Goal: Task Accomplishment & Management: Complete application form

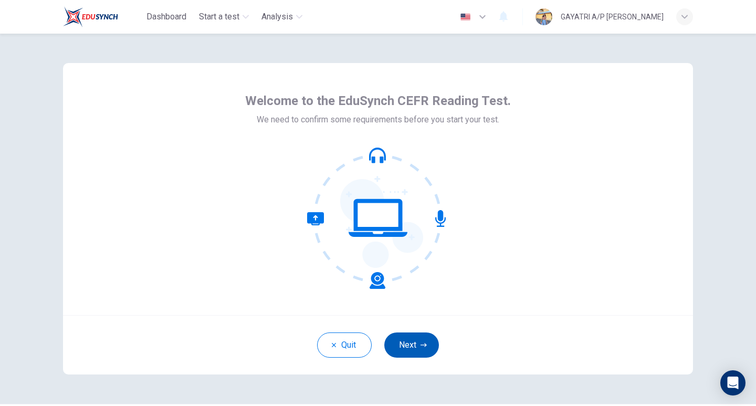
click at [418, 349] on button "Next" at bounding box center [411, 344] width 55 height 25
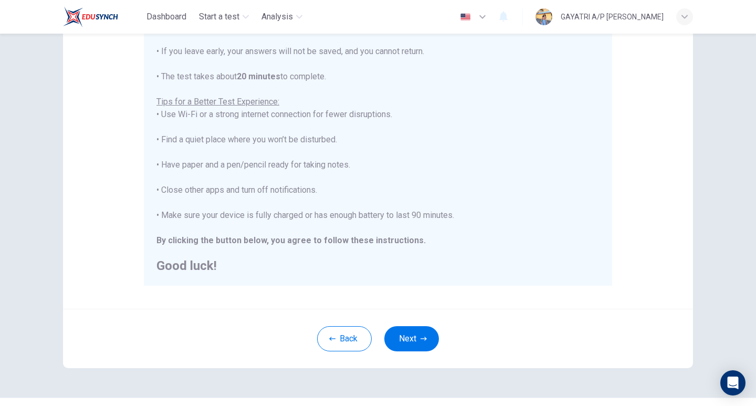
scroll to position [178, 0]
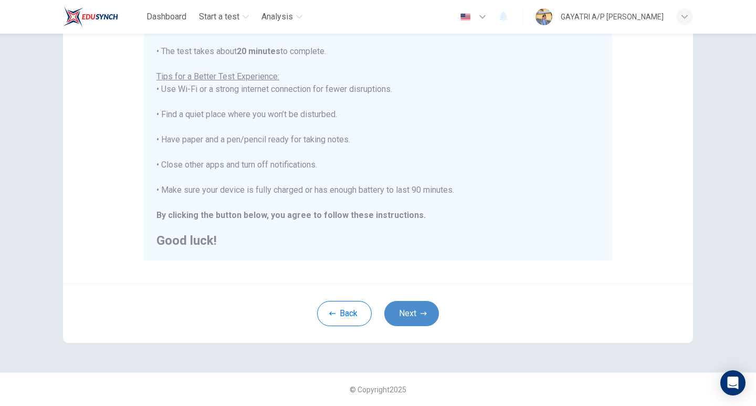
click at [403, 313] on button "Next" at bounding box center [411, 313] width 55 height 25
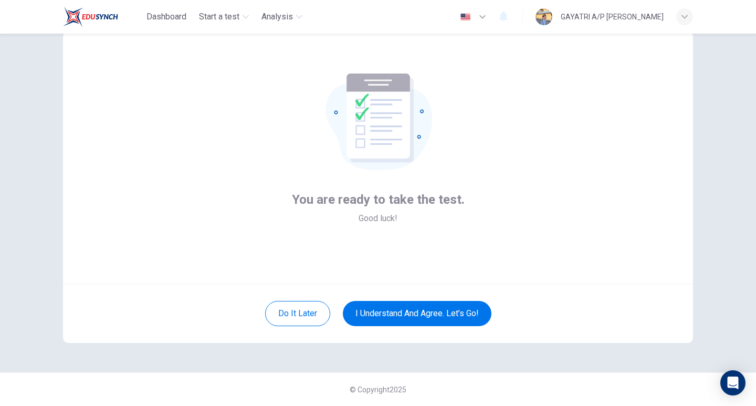
click at [190, 58] on div "You are ready to take the test. Good luck!" at bounding box center [378, 157] width 630 height 252
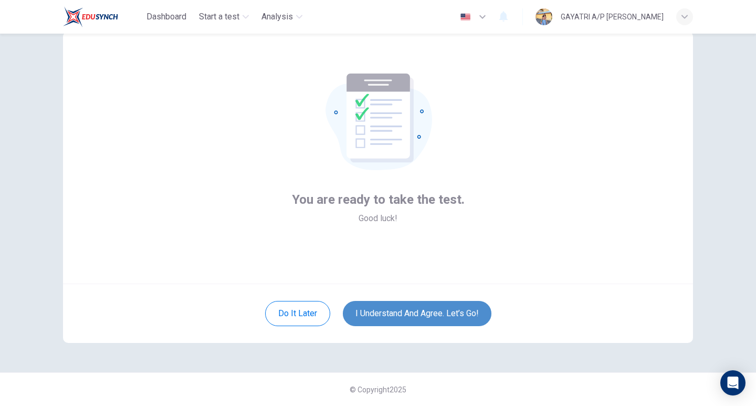
click at [389, 308] on button "I understand and agree. Let’s go!" at bounding box center [417, 313] width 149 height 25
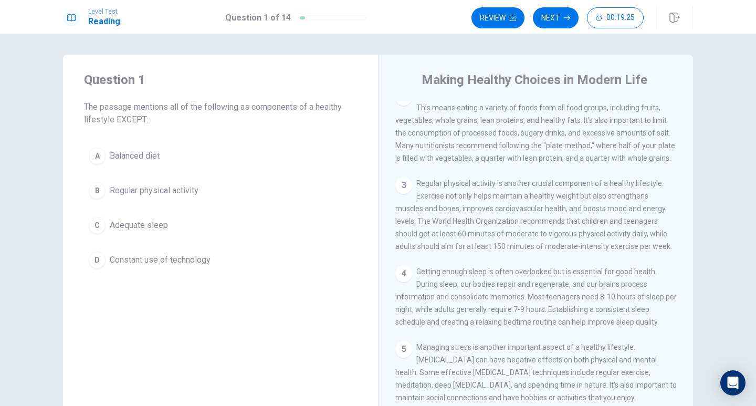
scroll to position [52, 0]
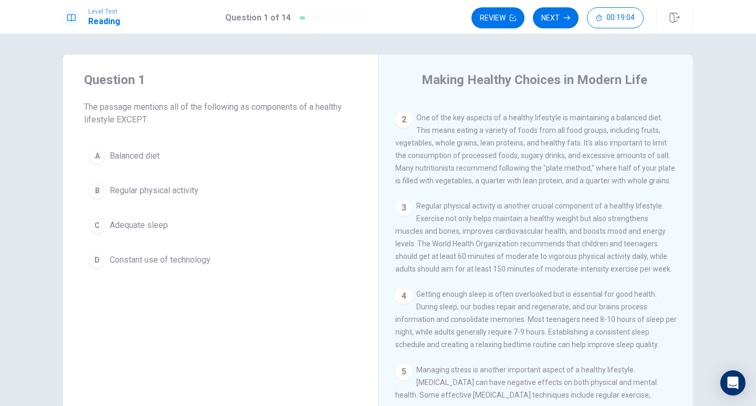
click at [103, 260] on button "D Constant use of technology" at bounding box center [220, 260] width 273 height 26
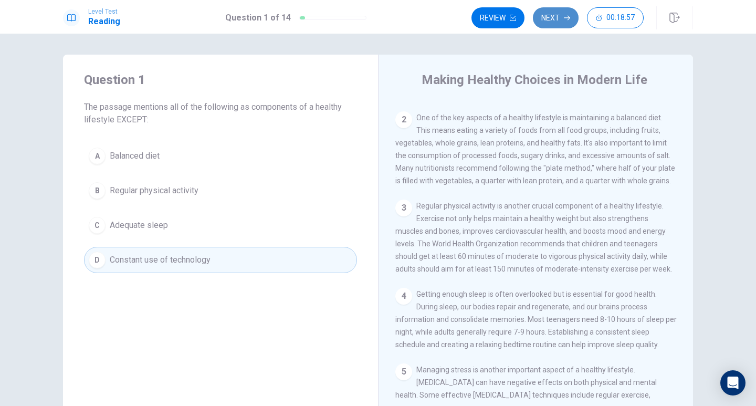
click at [550, 23] on button "Next" at bounding box center [556, 17] width 46 height 21
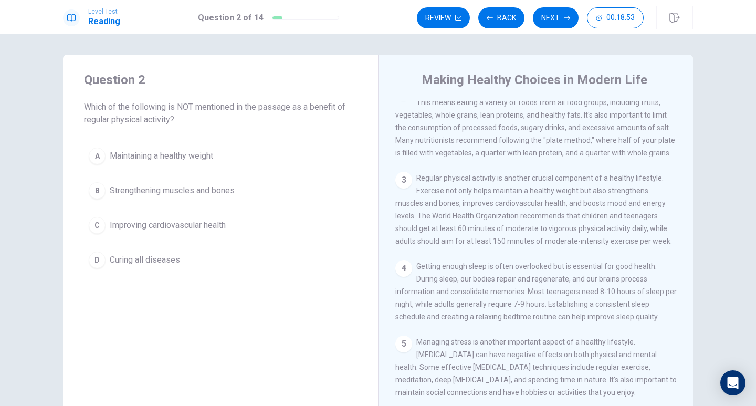
scroll to position [105, 0]
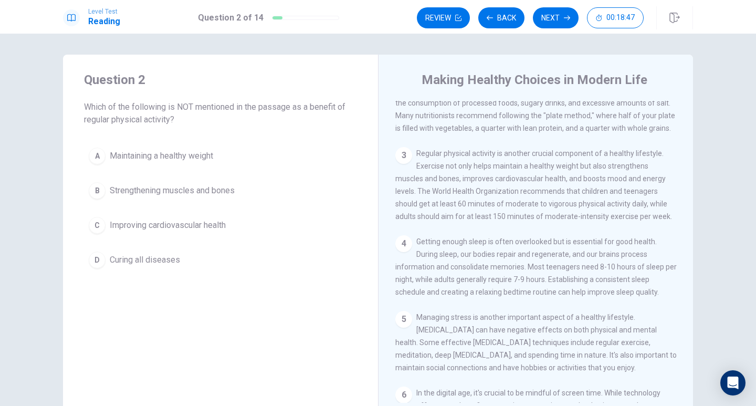
click at [161, 264] on span "Curing all diseases" at bounding box center [145, 260] width 70 height 13
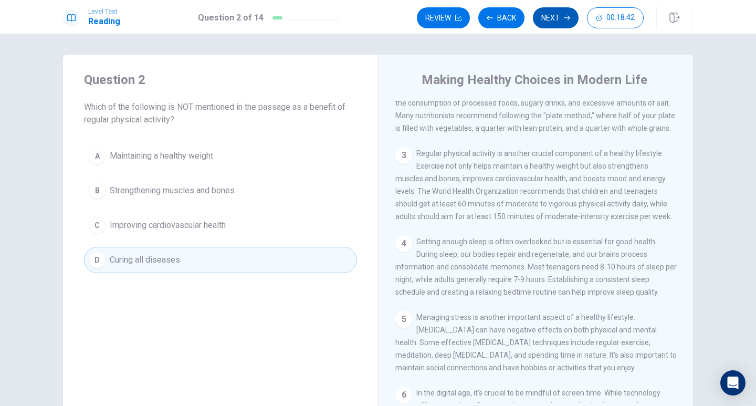
click at [545, 27] on button "Next" at bounding box center [556, 17] width 46 height 21
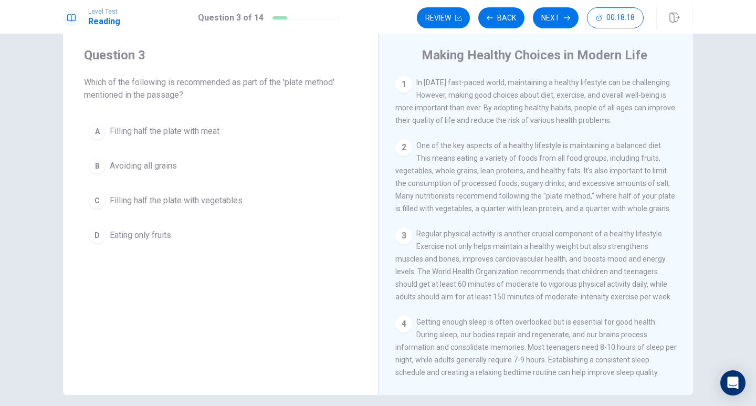
scroll to position [0, 0]
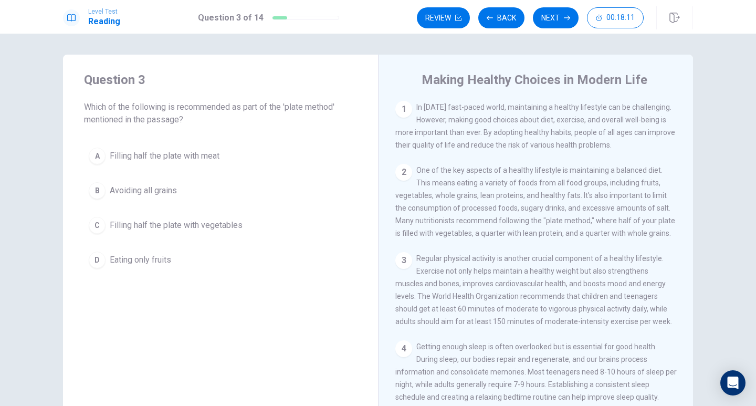
click at [185, 228] on span "Filling half the plate with vegetables" at bounding box center [176, 225] width 133 height 13
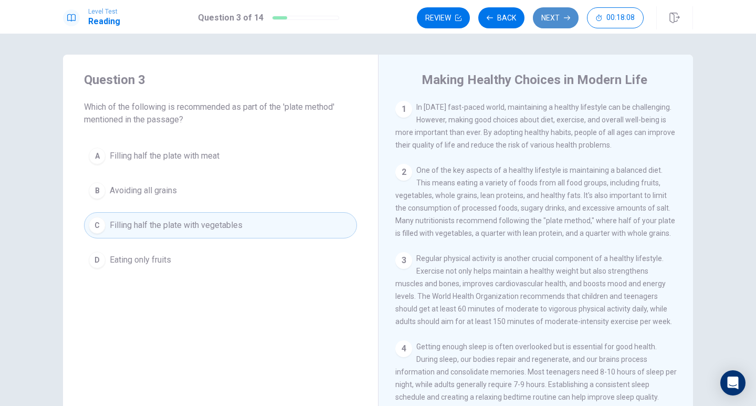
click at [544, 20] on button "Next" at bounding box center [556, 17] width 46 height 21
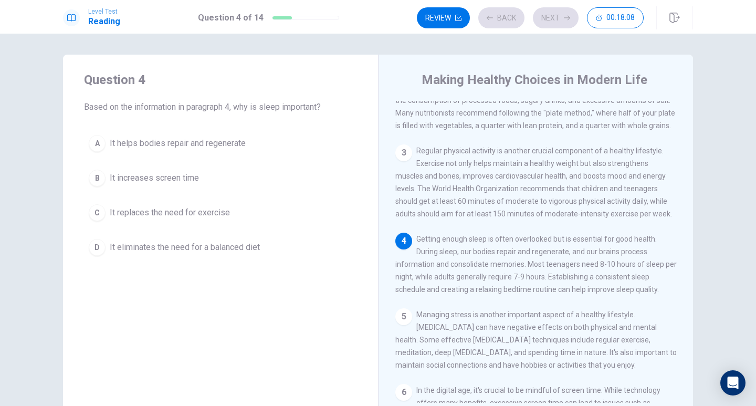
scroll to position [117, 0]
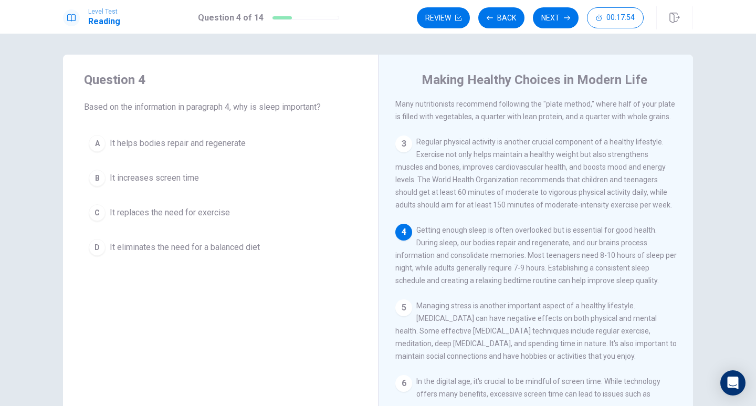
click at [175, 141] on span "It helps bodies repair and regenerate" at bounding box center [178, 143] width 136 height 13
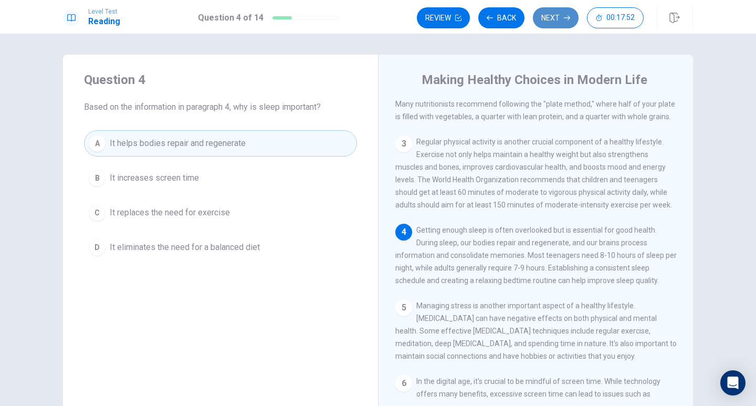
click at [559, 18] on button "Next" at bounding box center [556, 17] width 46 height 21
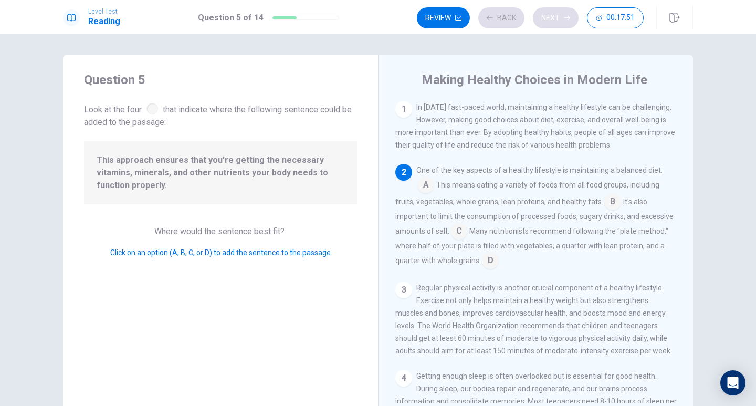
scroll to position [65, 0]
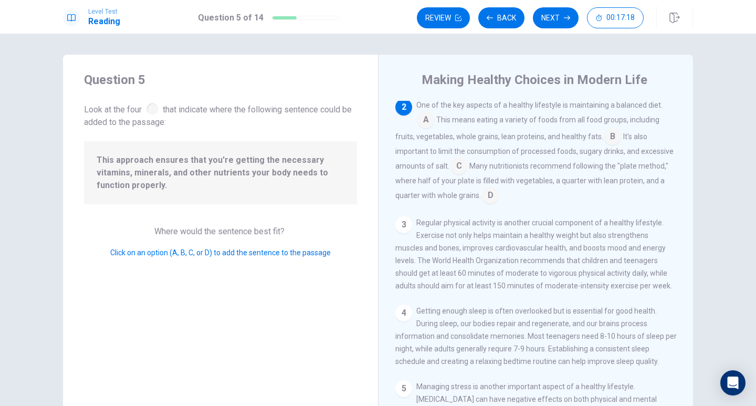
click at [489, 195] on input at bounding box center [490, 196] width 17 height 17
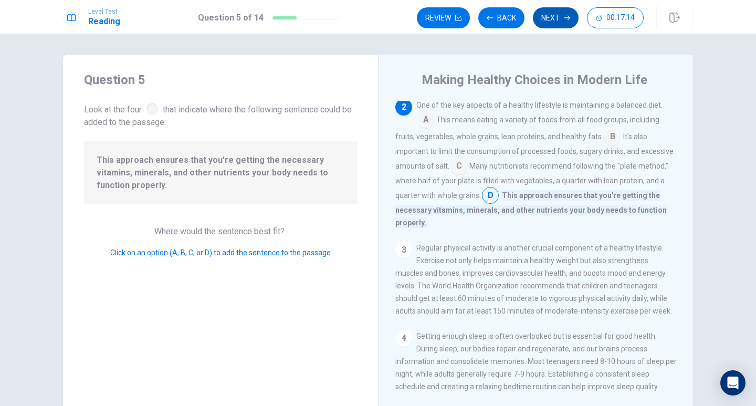
click at [549, 20] on button "Next" at bounding box center [556, 17] width 46 height 21
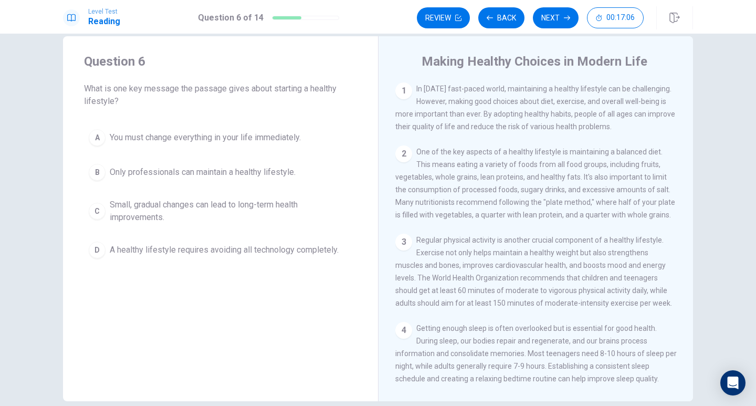
scroll to position [0, 0]
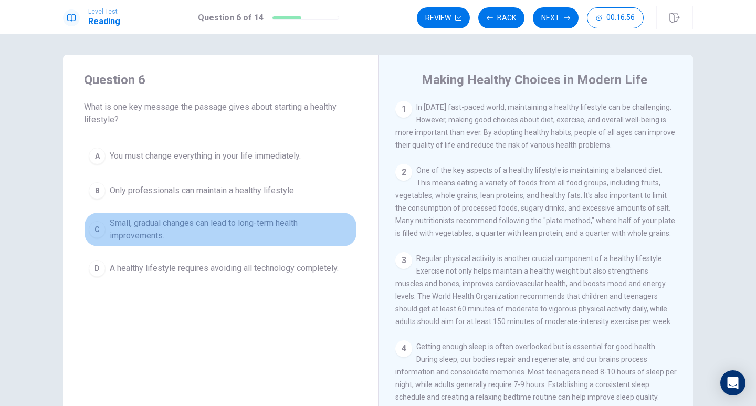
click at [227, 219] on span "Small, gradual changes can lead to long-term health improvements." at bounding box center [231, 229] width 243 height 25
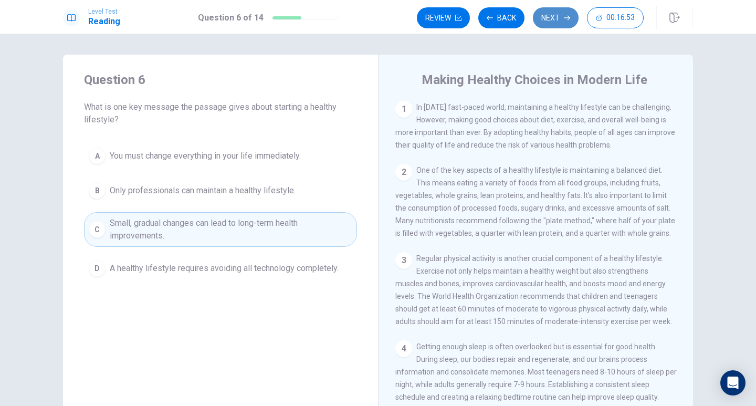
click at [549, 25] on button "Next" at bounding box center [556, 17] width 46 height 21
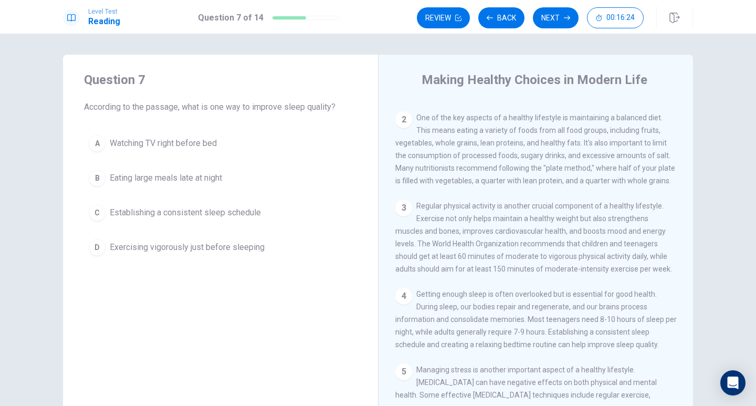
scroll to position [105, 0]
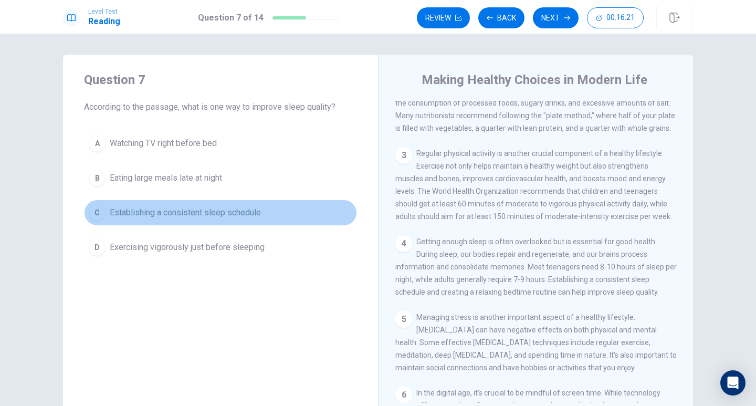
click at [174, 216] on span "Establishing a consistent sleep schedule" at bounding box center [185, 212] width 151 height 13
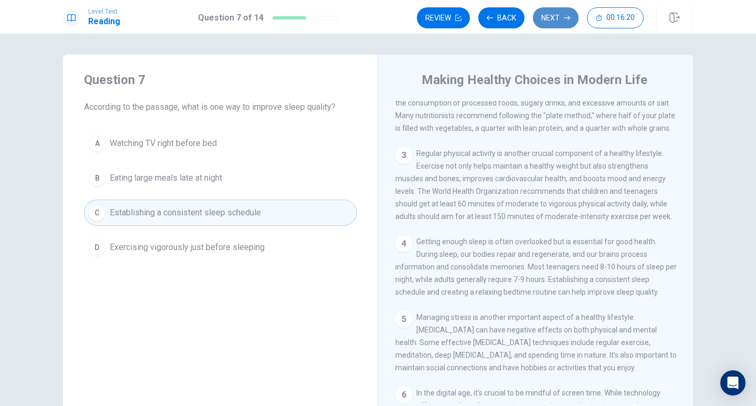
click at [564, 21] on button "Next" at bounding box center [556, 17] width 46 height 21
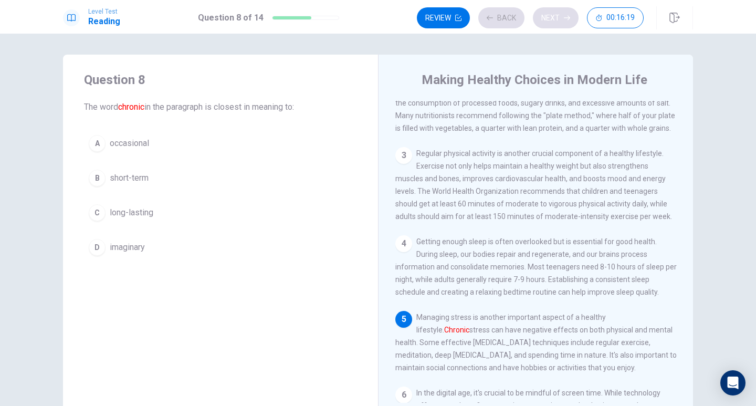
scroll to position [195, 0]
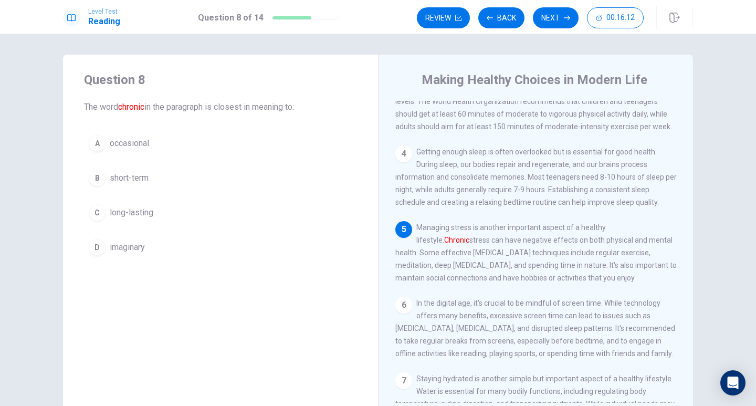
click at [165, 206] on button "C long-lasting" at bounding box center [220, 212] width 273 height 26
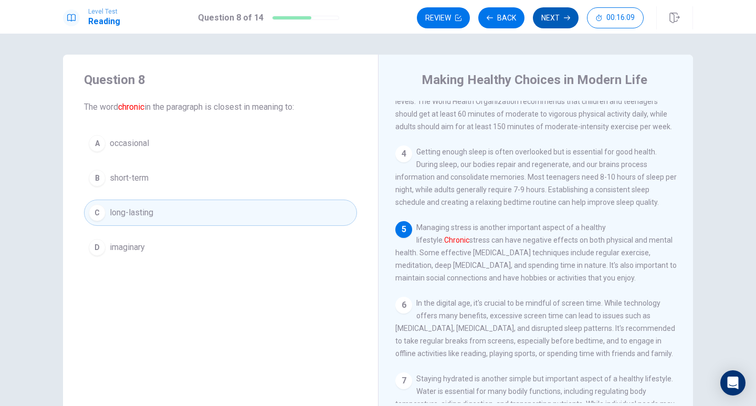
click at [553, 20] on button "Next" at bounding box center [556, 17] width 46 height 21
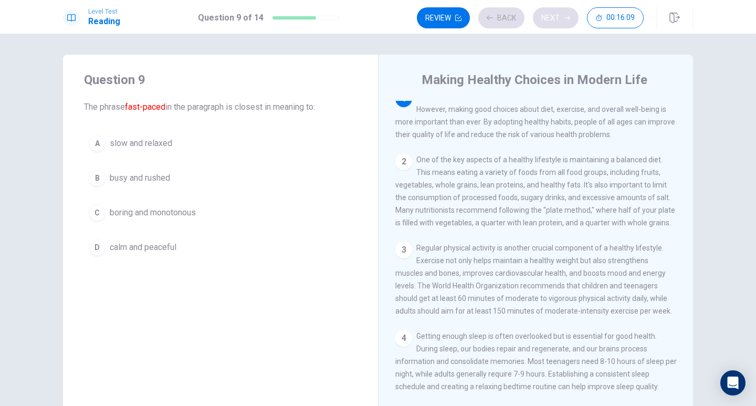
scroll to position [0, 0]
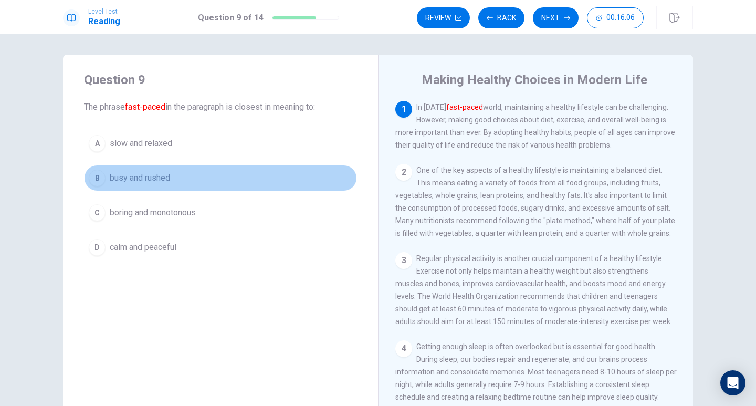
click at [175, 180] on button "B busy and rushed" at bounding box center [220, 178] width 273 height 26
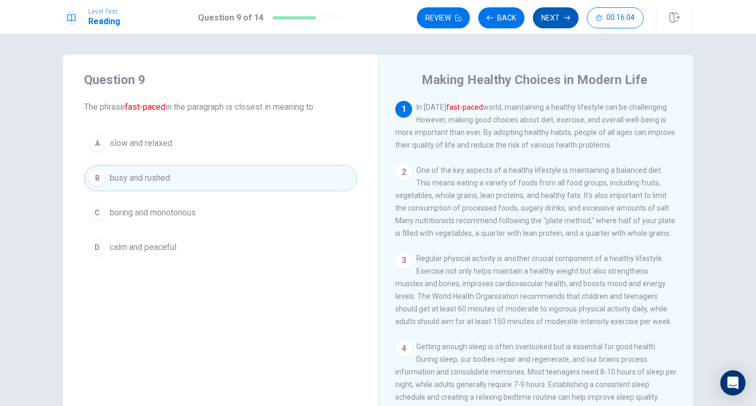
click at [557, 19] on button "Next" at bounding box center [556, 17] width 46 height 21
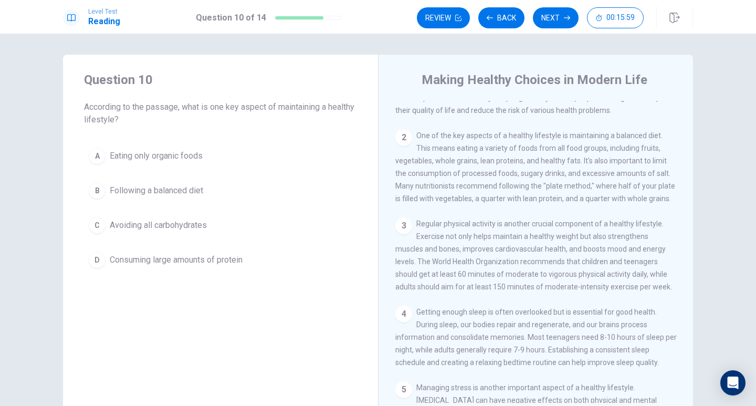
scroll to position [52, 0]
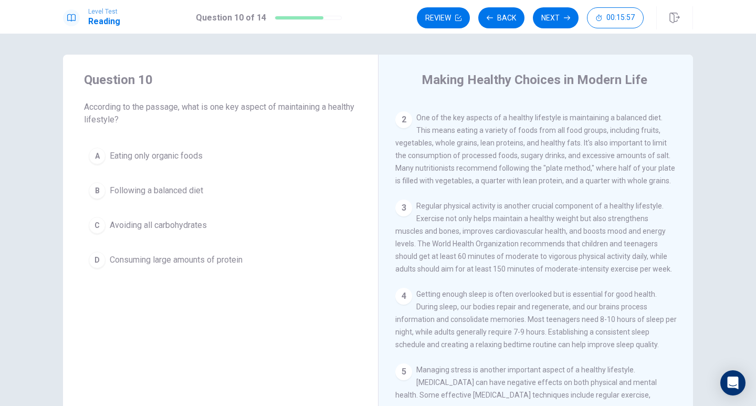
click at [208, 187] on button "B Following a balanced diet" at bounding box center [220, 190] width 273 height 26
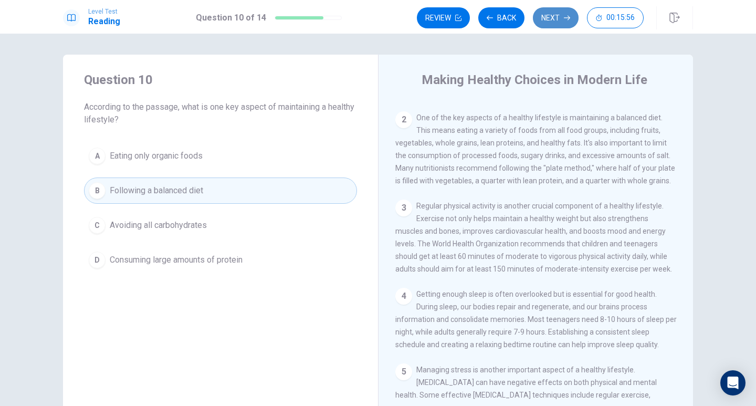
click at [547, 18] on button "Next" at bounding box center [556, 17] width 46 height 21
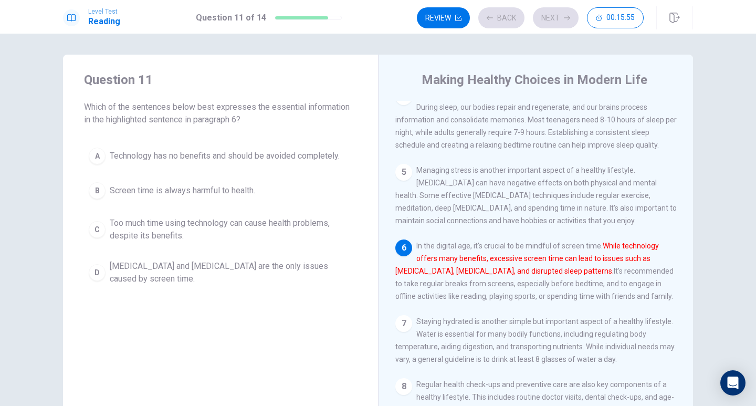
scroll to position [273, 0]
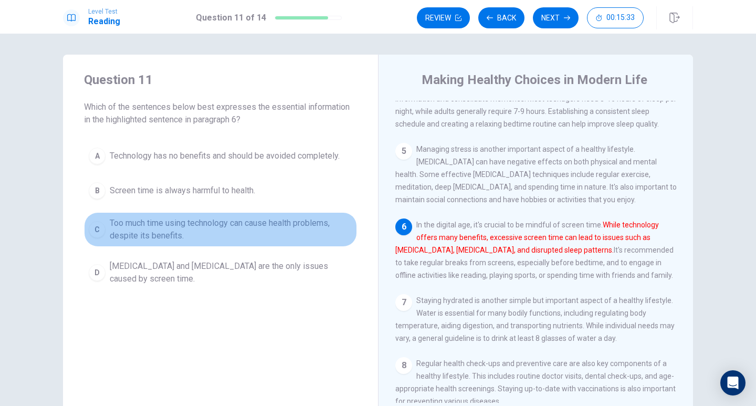
click at [194, 226] on span "Too much time using technology can cause health problems, despite its benefits." at bounding box center [231, 229] width 243 height 25
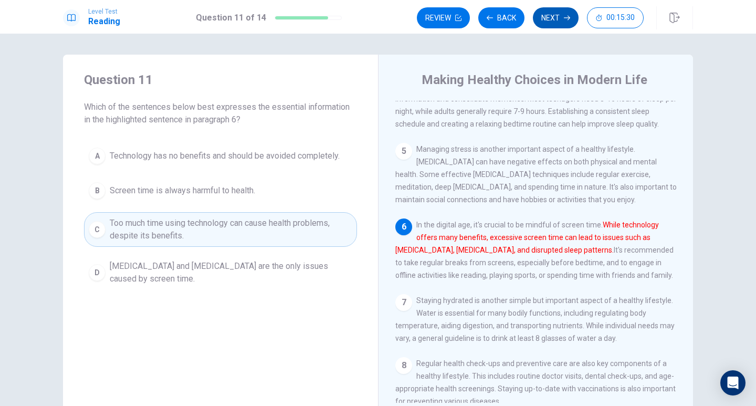
click at [539, 20] on button "Next" at bounding box center [556, 17] width 46 height 21
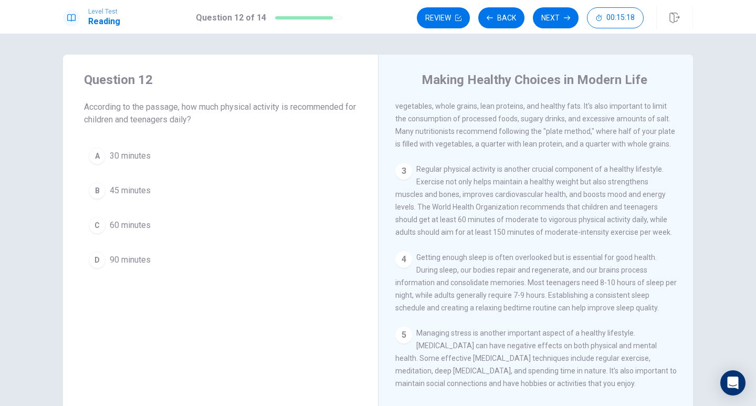
scroll to position [87, 0]
drag, startPoint x: 147, startPoint y: 225, endPoint x: 155, endPoint y: 230, distance: 9.5
click at [147, 224] on span "60 minutes" at bounding box center [130, 225] width 41 height 13
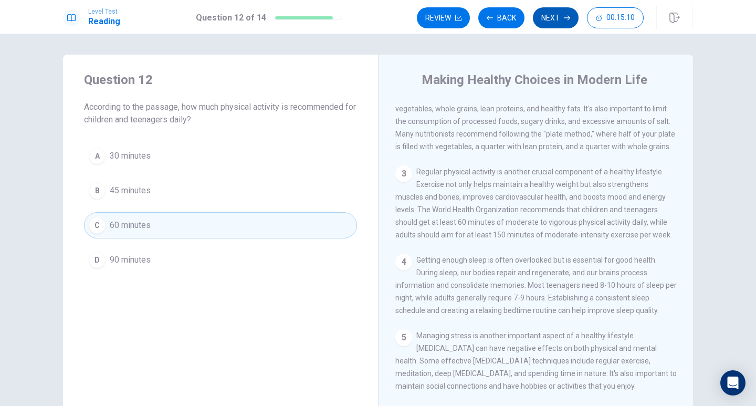
click at [564, 19] on icon "button" at bounding box center [567, 18] width 6 height 6
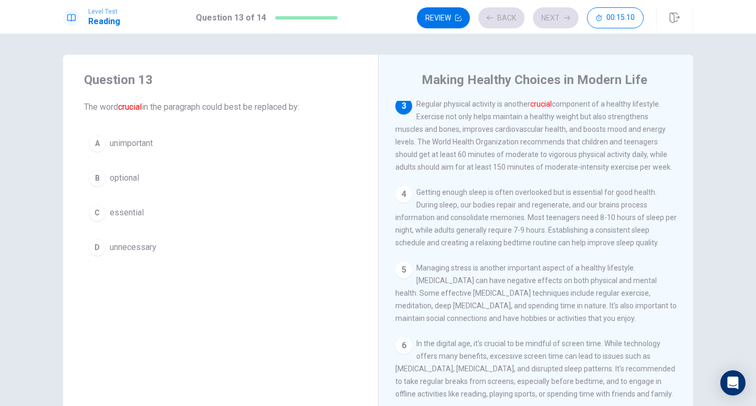
scroll to position [156, 0]
click at [148, 210] on button "C essential" at bounding box center [220, 212] width 273 height 26
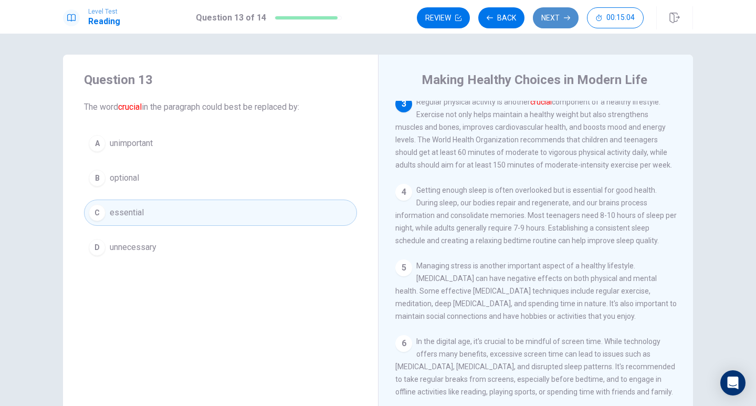
click at [562, 16] on button "Next" at bounding box center [556, 17] width 46 height 21
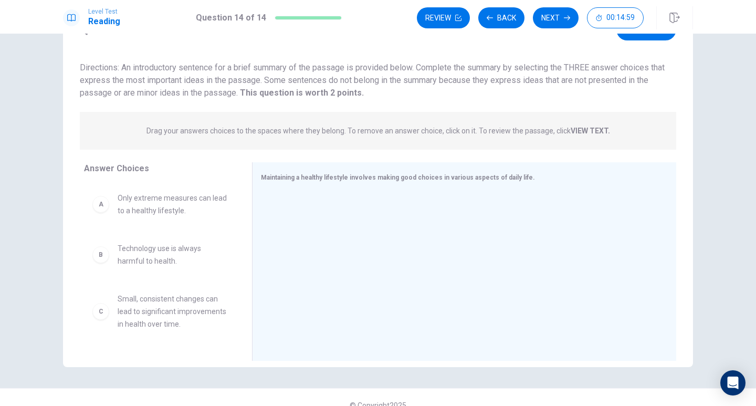
scroll to position [52, 0]
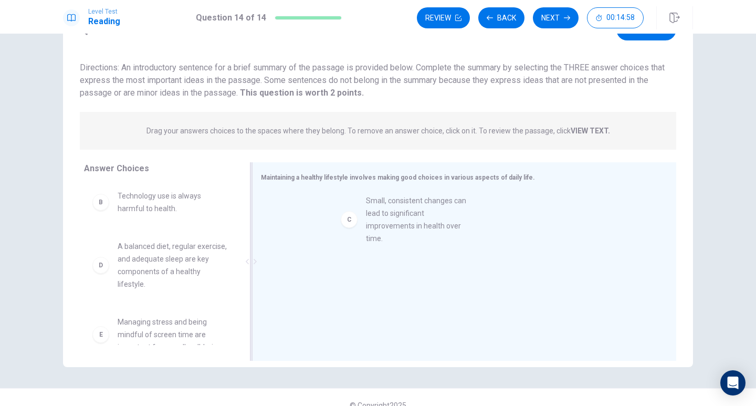
drag, startPoint x: 166, startPoint y: 272, endPoint x: 424, endPoint y: 220, distance: 262.4
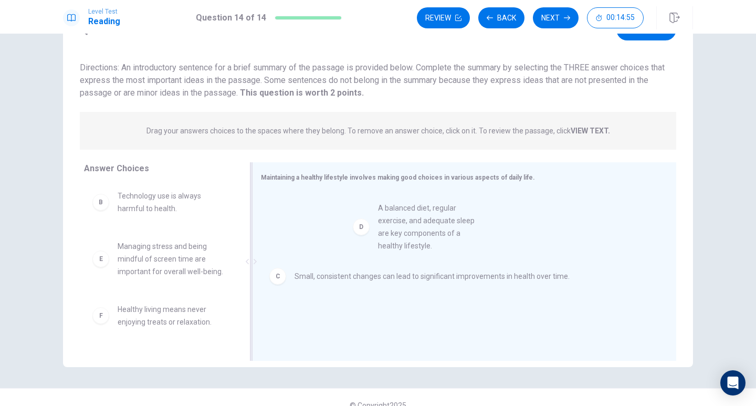
drag, startPoint x: 160, startPoint y: 266, endPoint x: 427, endPoint y: 227, distance: 270.4
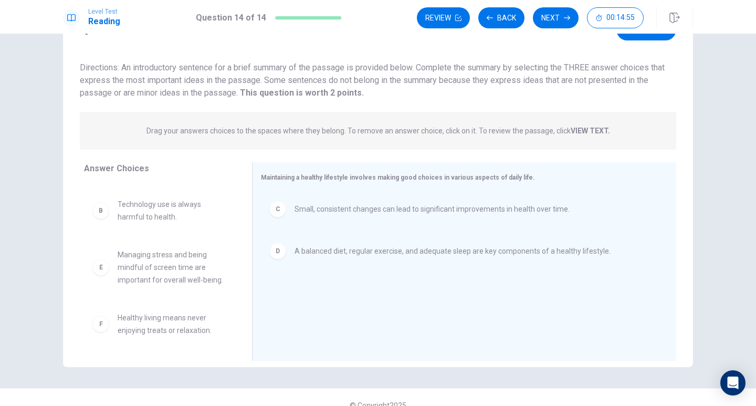
scroll to position [44, 0]
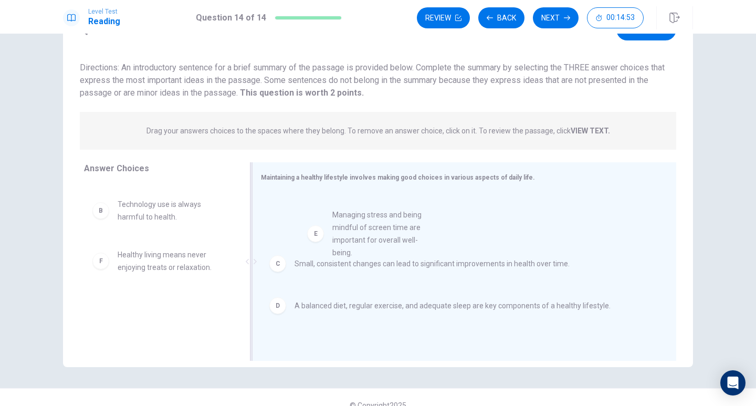
drag, startPoint x: 144, startPoint y: 267, endPoint x: 384, endPoint y: 222, distance: 244.0
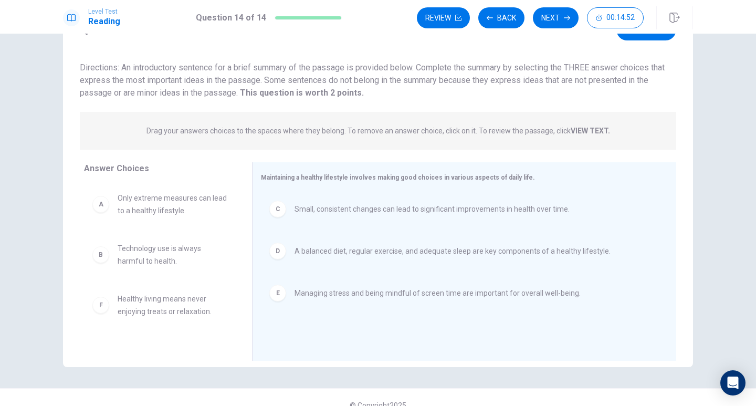
scroll to position [0, 0]
click at [550, 19] on button "Next" at bounding box center [556, 17] width 46 height 21
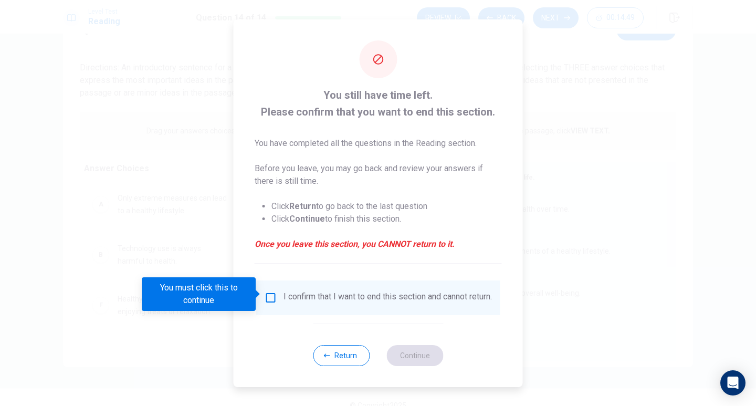
click at [269, 292] on input "You must click this to continue" at bounding box center [271, 297] width 13 height 13
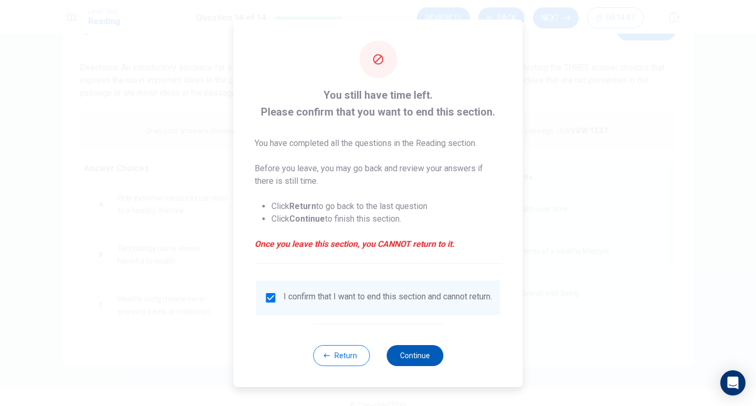
click at [415, 361] on button "Continue" at bounding box center [414, 355] width 57 height 21
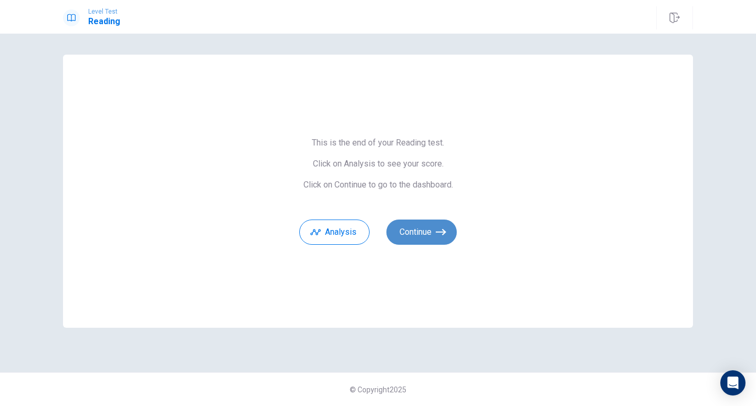
click at [419, 235] on button "Continue" at bounding box center [421, 231] width 70 height 25
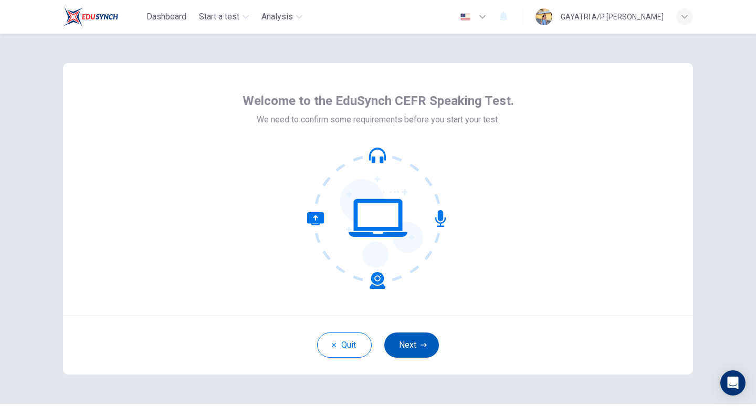
click at [417, 345] on button "Next" at bounding box center [411, 344] width 55 height 25
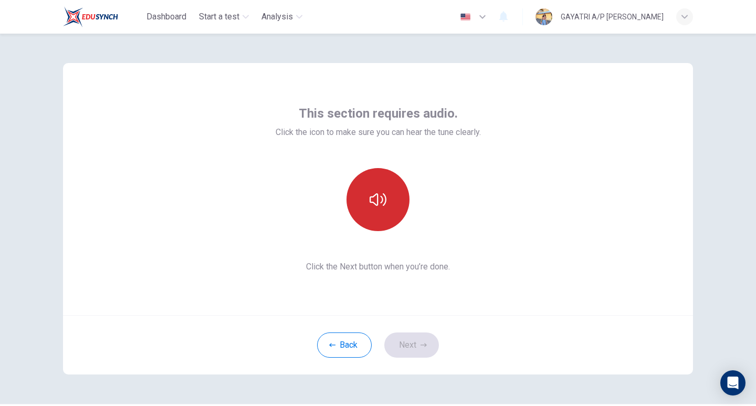
click at [381, 201] on icon "button" at bounding box center [378, 199] width 17 height 17
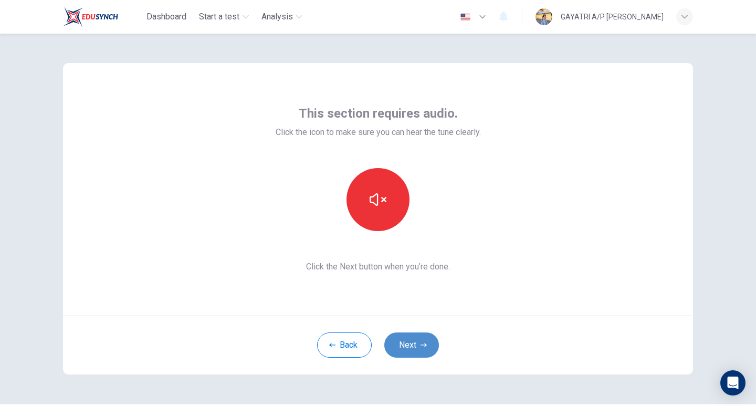
click at [408, 342] on button "Next" at bounding box center [411, 344] width 55 height 25
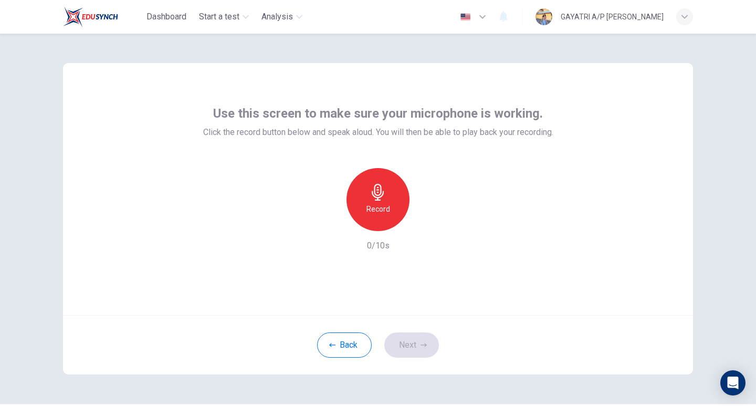
click at [375, 188] on icon "button" at bounding box center [378, 192] width 17 height 17
click at [425, 224] on icon "button" at bounding box center [427, 222] width 5 height 6
click at [404, 348] on button "Next" at bounding box center [411, 344] width 55 height 25
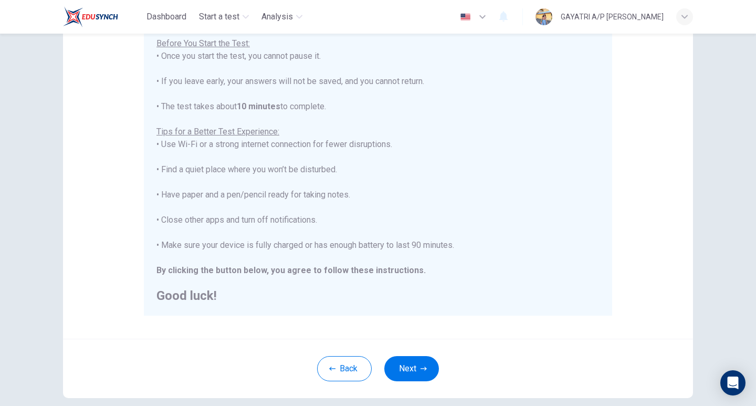
scroll to position [157, 0]
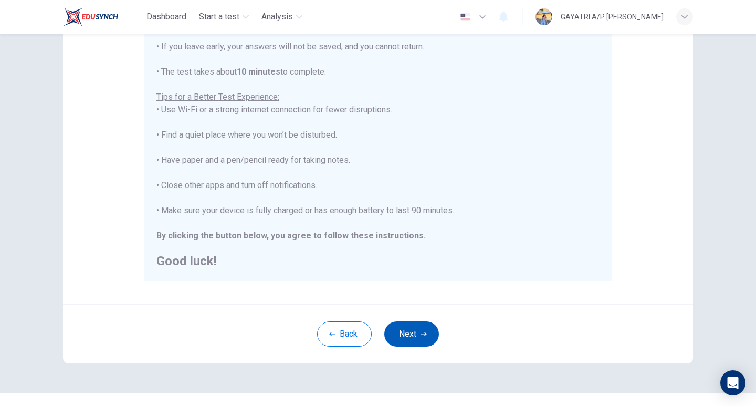
click at [408, 330] on button "Next" at bounding box center [411, 333] width 55 height 25
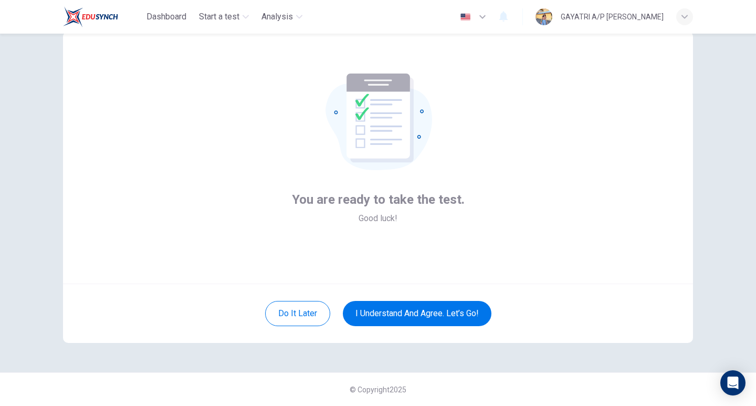
scroll to position [0, 0]
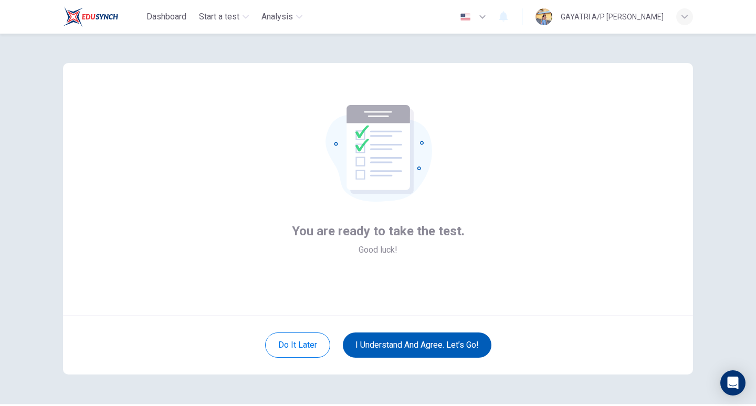
click at [437, 350] on button "I understand and agree. Let’s go!" at bounding box center [417, 344] width 149 height 25
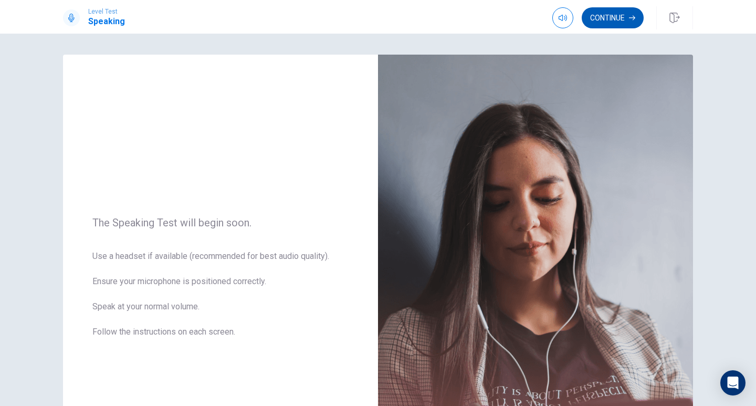
click at [618, 22] on button "Continue" at bounding box center [613, 17] width 62 height 21
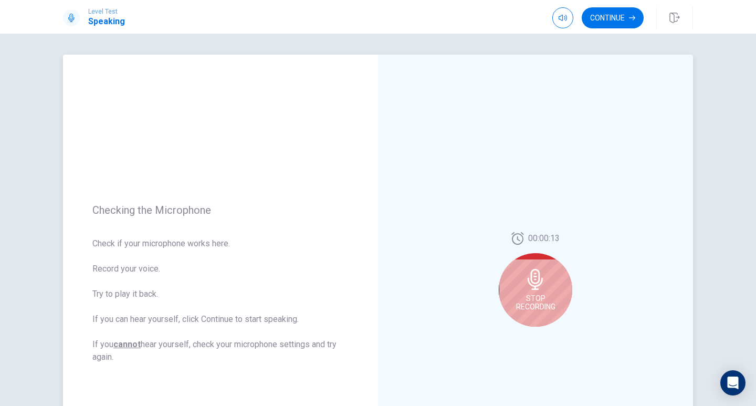
click at [532, 286] on icon at bounding box center [535, 279] width 15 height 21
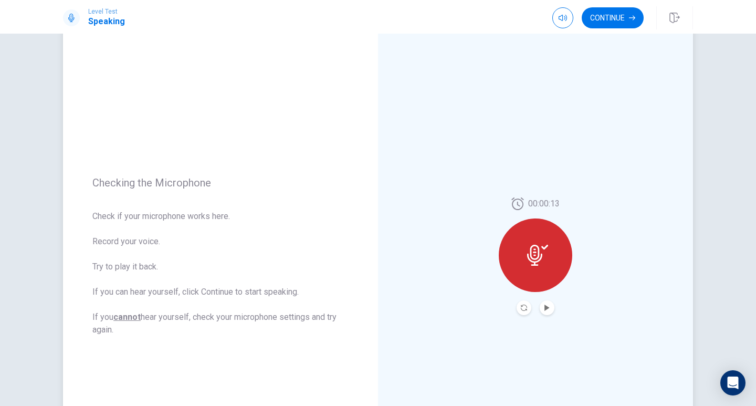
scroll to position [52, 0]
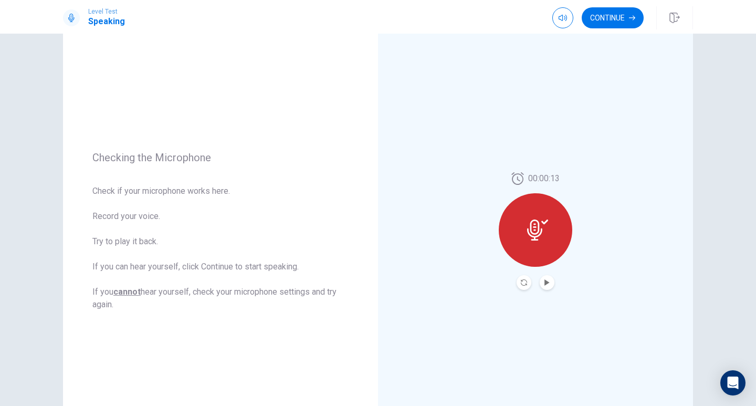
click at [538, 231] on icon at bounding box center [534, 229] width 15 height 21
click at [532, 233] on icon at bounding box center [534, 229] width 15 height 21
click at [545, 275] on div "00:00:13" at bounding box center [535, 231] width 73 height 118
click at [546, 282] on icon "Play Audio" at bounding box center [546, 282] width 5 height 6
click at [609, 19] on button "Continue" at bounding box center [613, 17] width 62 height 21
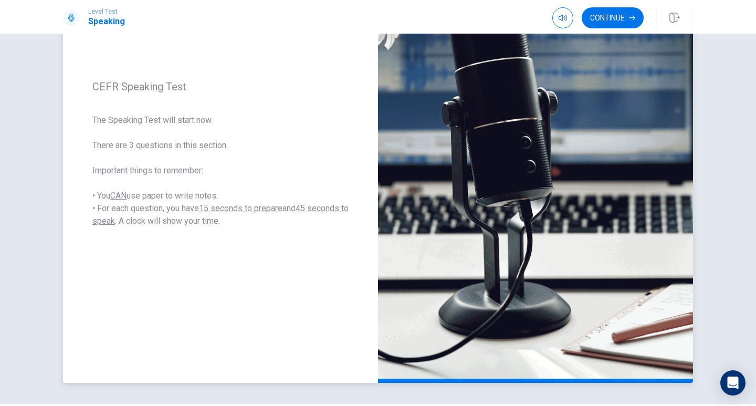
scroll to position [105, 0]
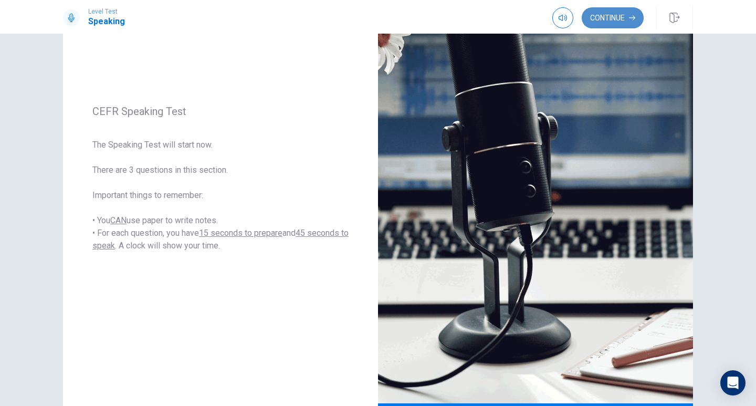
click at [620, 24] on button "Continue" at bounding box center [613, 17] width 62 height 21
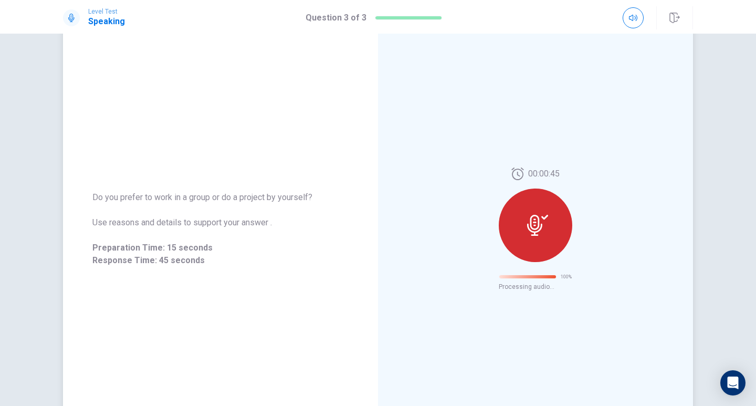
scroll to position [0, 0]
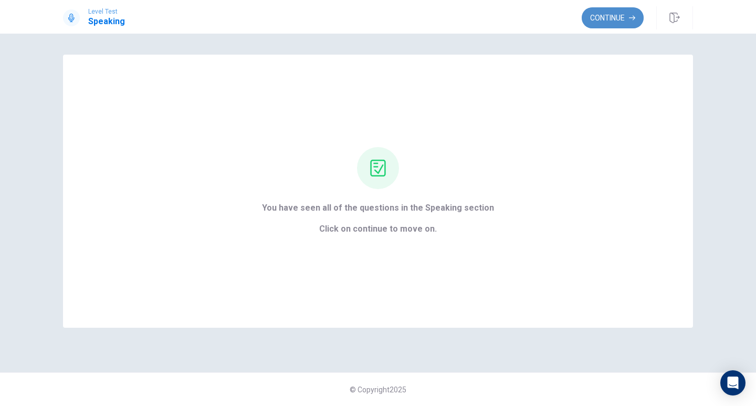
click at [624, 23] on button "Continue" at bounding box center [613, 17] width 62 height 21
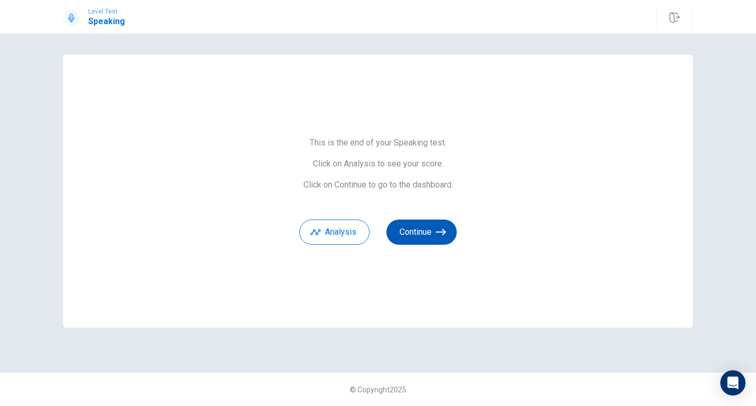
click at [427, 236] on button "Continue" at bounding box center [421, 231] width 70 height 25
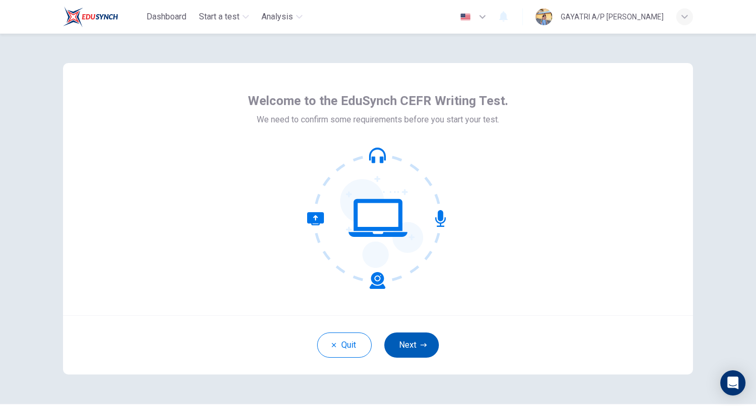
click at [406, 346] on button "Next" at bounding box center [411, 344] width 55 height 25
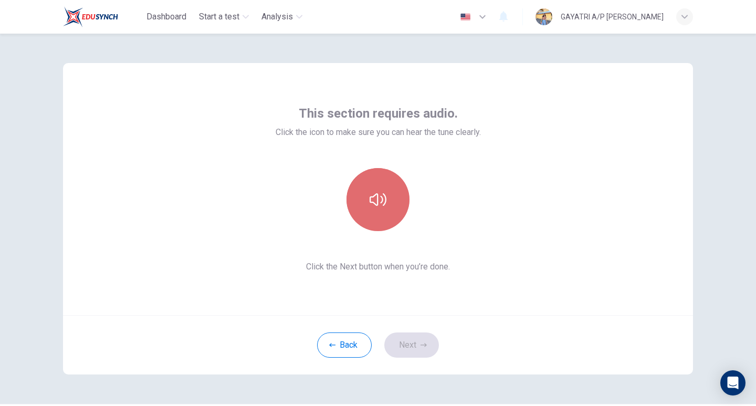
click at [397, 186] on button "button" at bounding box center [377, 199] width 63 height 63
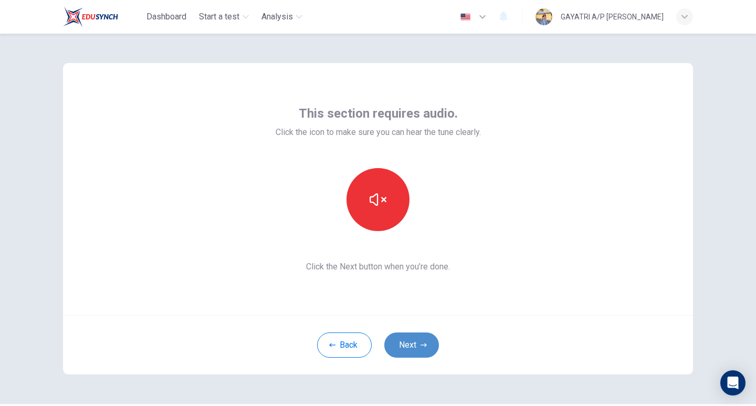
click at [406, 346] on button "Next" at bounding box center [411, 344] width 55 height 25
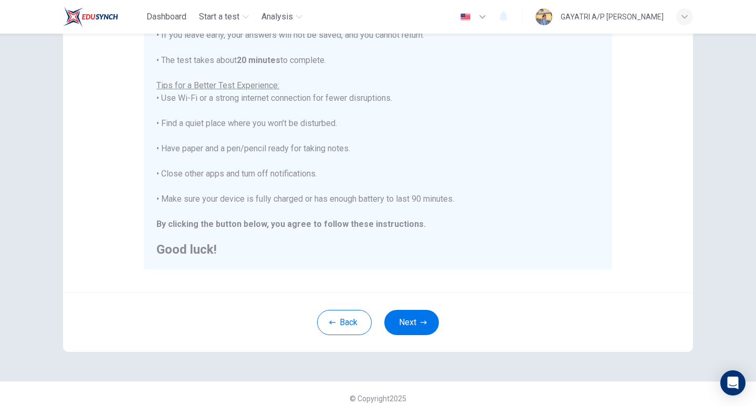
scroll to position [178, 0]
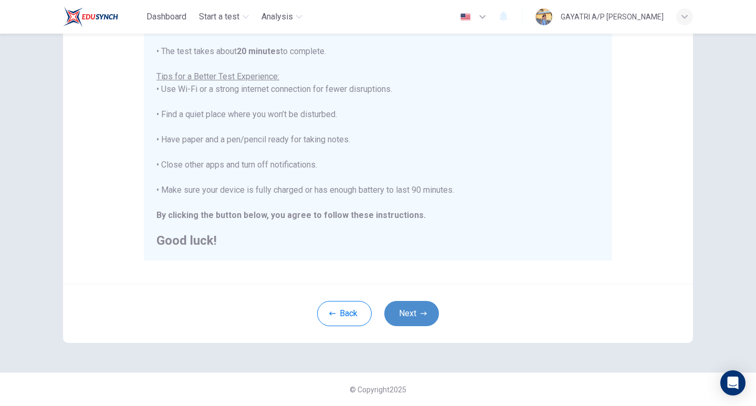
click at [407, 311] on button "Next" at bounding box center [411, 313] width 55 height 25
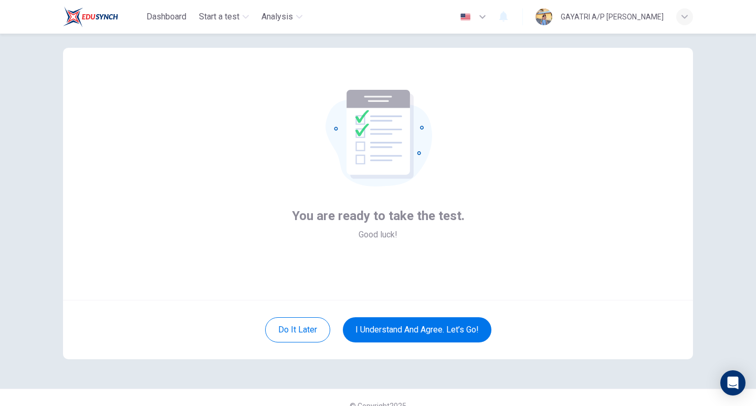
scroll to position [0, 0]
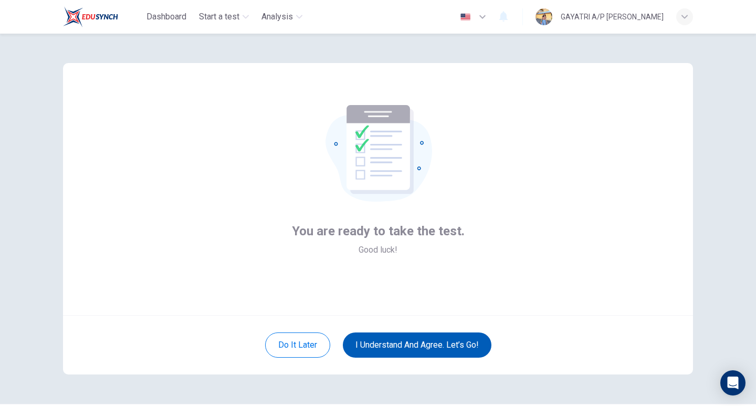
click at [412, 343] on button "I understand and agree. Let’s go!" at bounding box center [417, 344] width 149 height 25
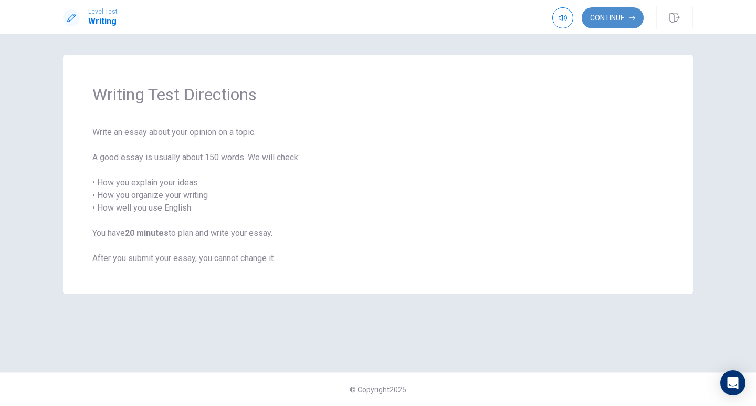
click at [603, 23] on button "Continue" at bounding box center [613, 17] width 62 height 21
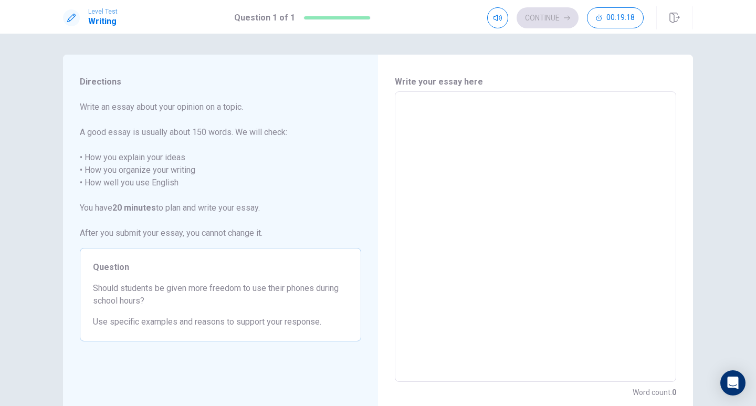
click at [450, 111] on textarea at bounding box center [535, 236] width 267 height 273
type textarea "I"
type textarea "x"
type textarea "P"
type textarea "x"
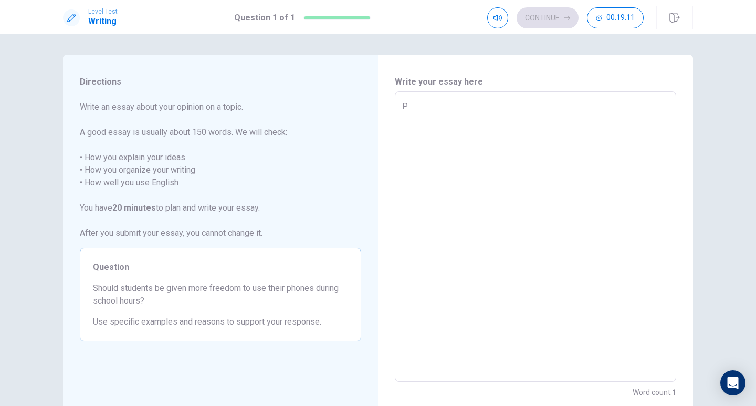
type textarea "Pe"
type textarea "x"
type textarea "Per"
type textarea "x"
type textarea "Pers"
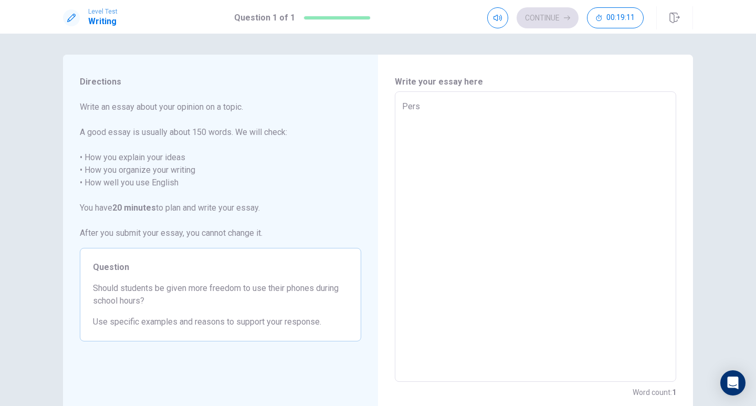
type textarea "x"
type textarea "Perso"
type textarea "x"
type textarea "Person"
type textarea "x"
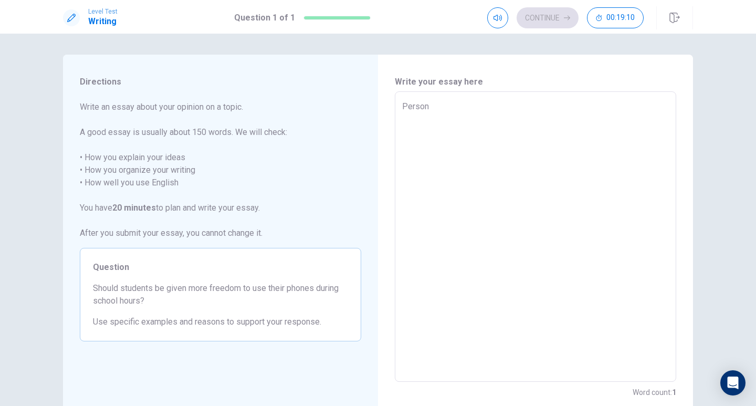
type textarea "Persona"
type textarea "x"
type textarea "Personal"
type textarea "x"
type textarea "Personall"
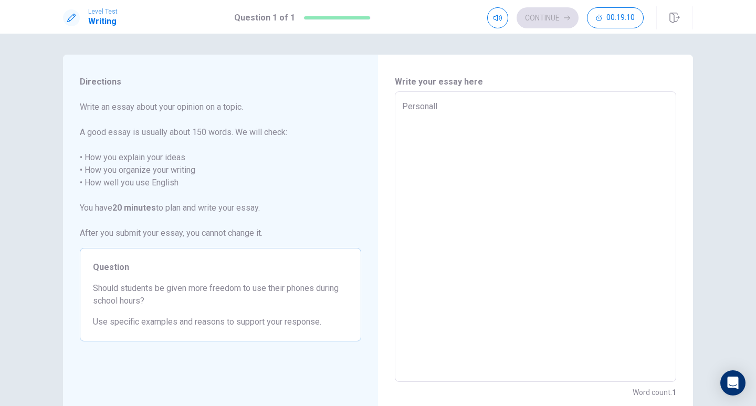
type textarea "x"
type textarea "Personally"
type textarea "x"
type textarea "Personally,"
type textarea "x"
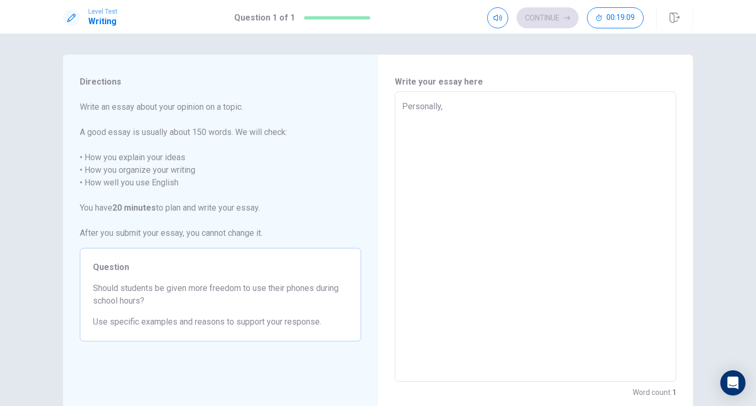
type textarea "Personally,"
type textarea "x"
type textarea "Personally, I"
type textarea "x"
type textarea "Personally, I"
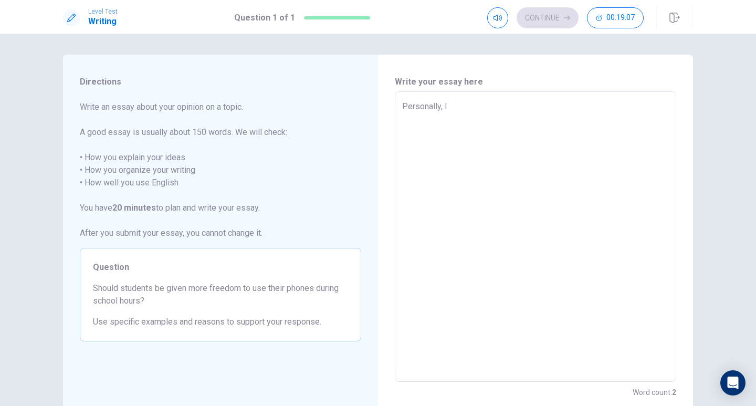
type textarea "x"
type textarea "Personally, I f"
type textarea "x"
type textarea "Personally, I fi"
type textarea "x"
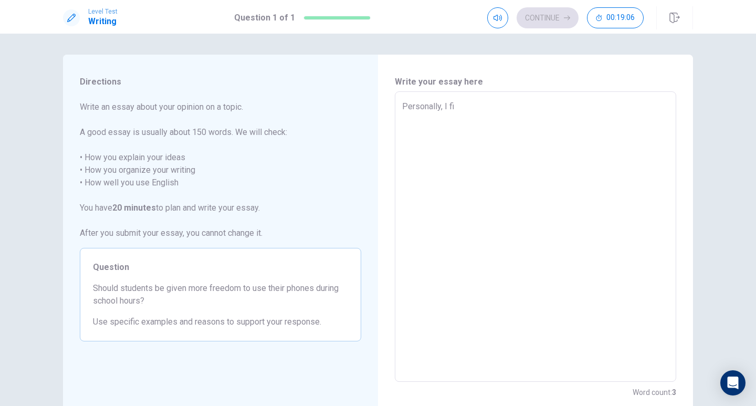
type textarea "Personally, I fir"
type textarea "x"
type textarea "Personally, I firm"
type textarea "x"
type textarea "Personally, I firml"
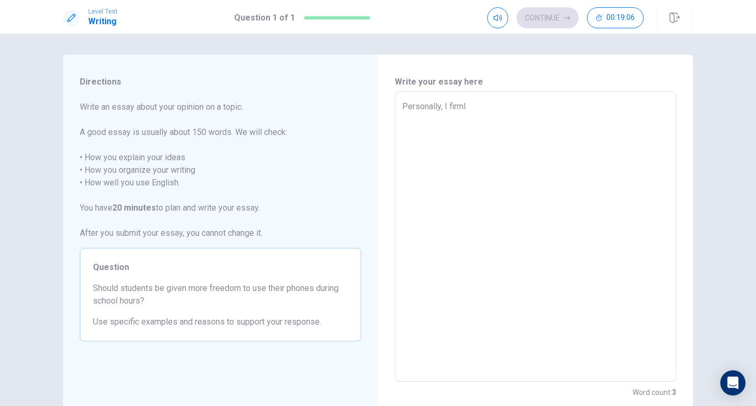
type textarea "x"
type textarea "Personally, I firmly"
type textarea "x"
type textarea "Personally, I firmly"
type textarea "x"
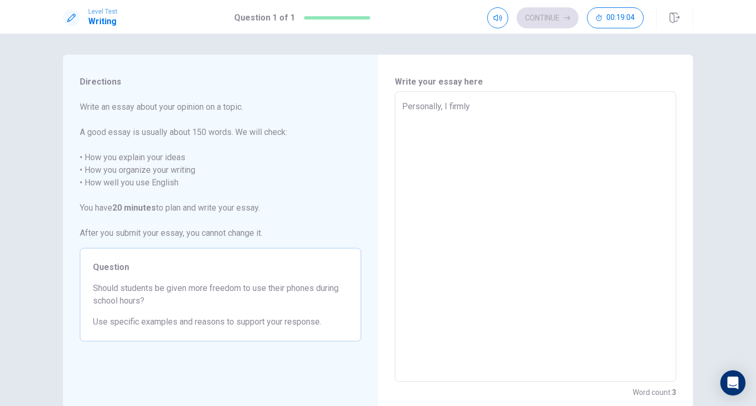
type textarea "Personally, I firmly b"
type textarea "x"
type textarea "Personally, I firmly be"
type textarea "x"
type textarea "Personally, I firmly bel"
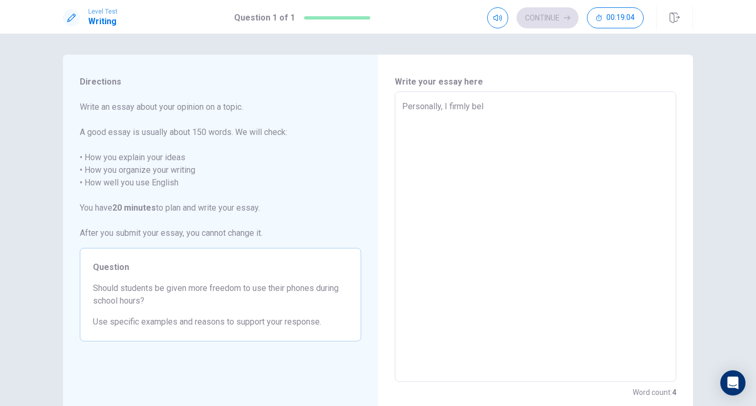
type textarea "x"
type textarea "Personally, I firmly beli"
type textarea "x"
type textarea "Personally, I firmly belie"
type textarea "x"
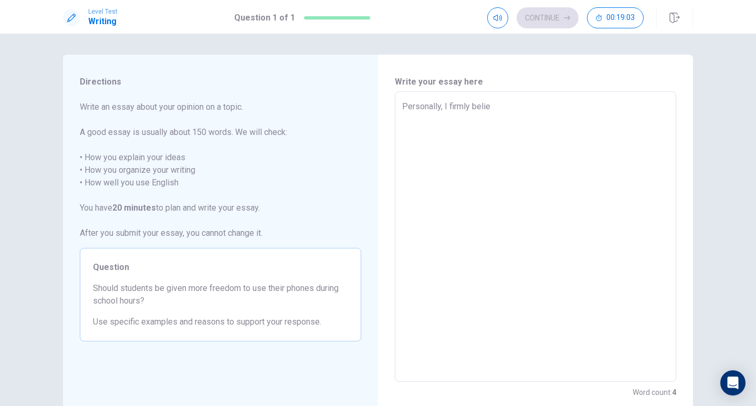
type textarea "Personally, I firmly believ"
type textarea "x"
type textarea "Personally, I firmly believe"
type textarea "x"
type textarea "Personally, I firmly believet"
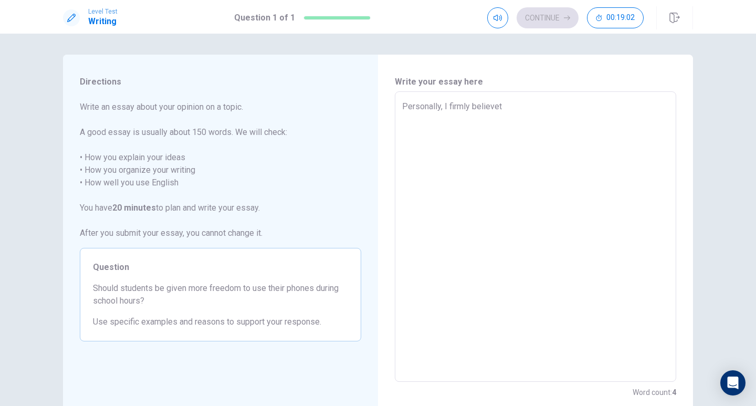
type textarea "x"
type textarea "Personally, I firmly believeth"
type textarea "x"
type textarea "Personally, I firmly believetha"
type textarea "x"
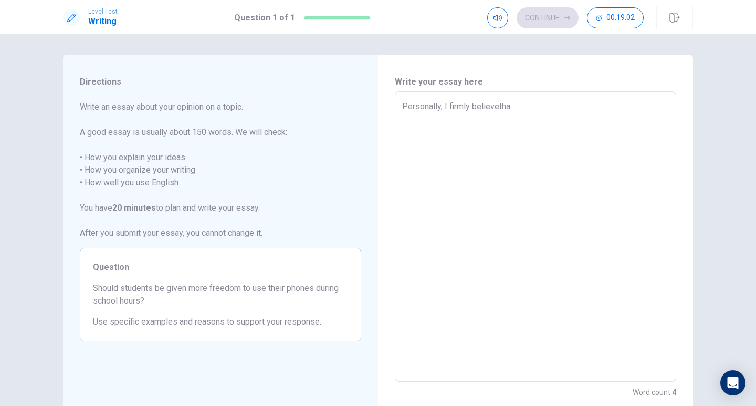
type textarea "Personally, I firmly believethat"
type textarea "x"
type textarea "Personally, I firmly believetha"
type textarea "x"
type textarea "Personally, I firmly believeth"
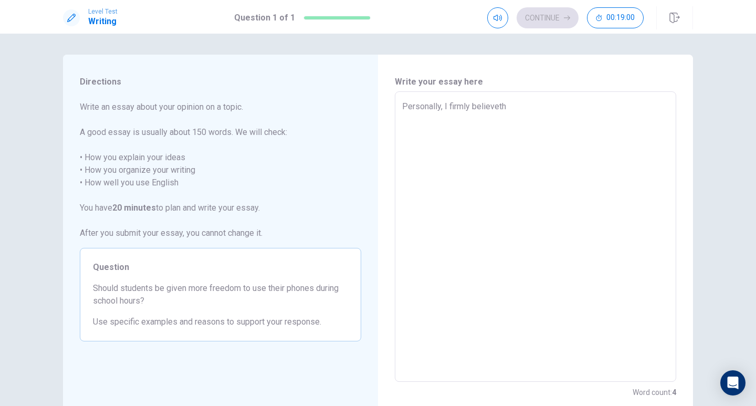
type textarea "x"
type textarea "Personally, I firmly believet"
type textarea "x"
type textarea "Personally, I firmly believe"
type textarea "x"
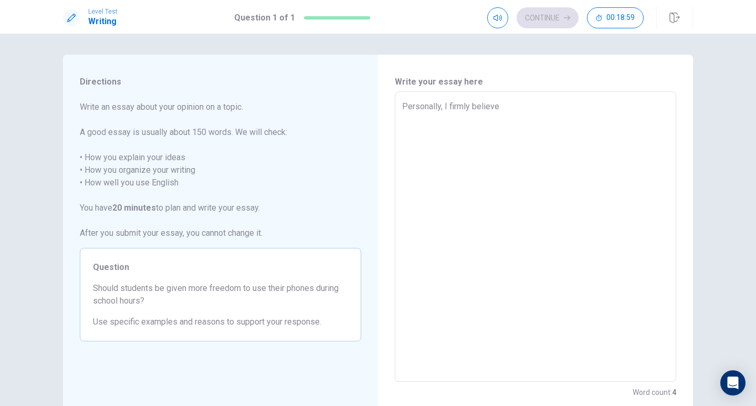
type textarea "Personally, I firmly believe"
type textarea "x"
type textarea "Personally, I firmly believe t"
type textarea "x"
type textarea "Personally, I firmly believe th"
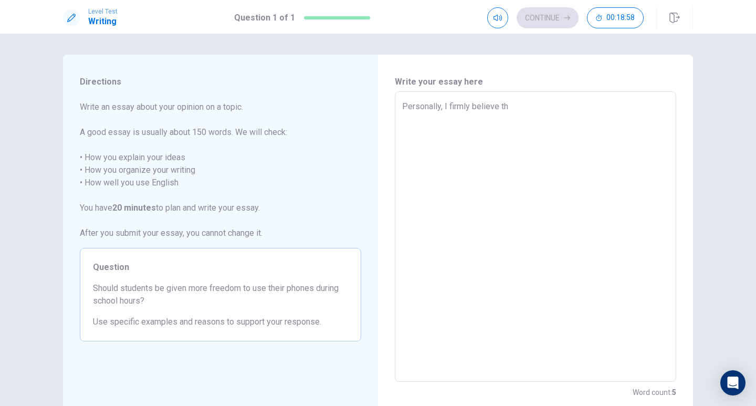
type textarea "x"
type textarea "Personally, I firmly believe tha"
type textarea "x"
type textarea "Personally, I firmly believe that"
type textarea "x"
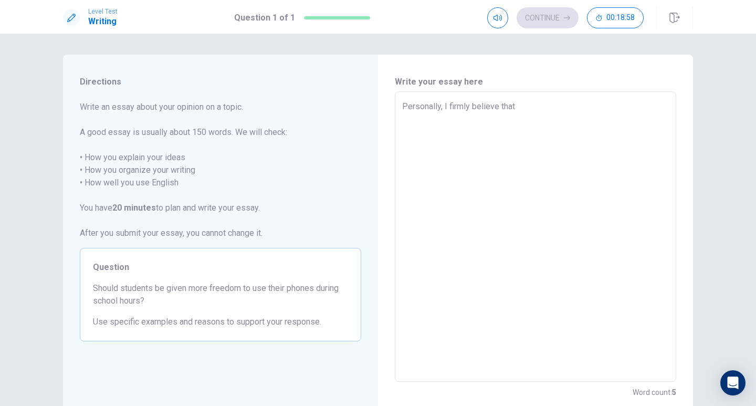
type textarea "Personally, I firmly believe that"
type textarea "x"
type textarea "Personally, I firmly believe that s"
type textarea "x"
type textarea "Personally, I firmly believe that st"
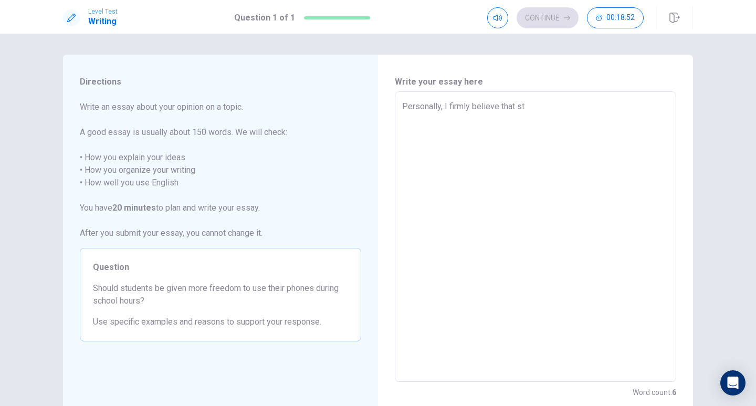
type textarea "x"
type textarea "Personally, I firmly believe that stu"
type textarea "x"
type textarea "Personally, I firmly believe that stud"
type textarea "x"
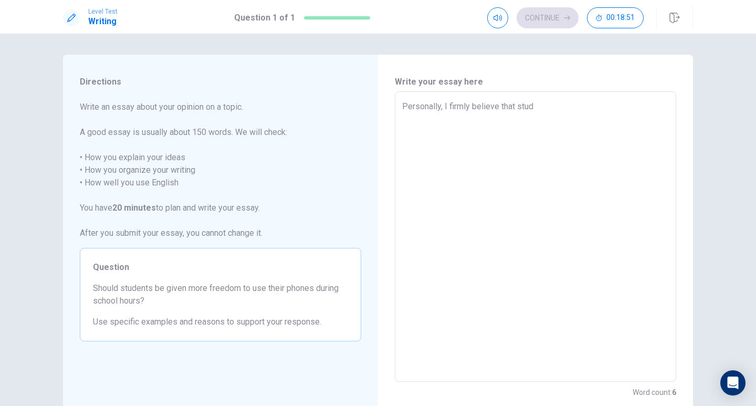
type textarea "Personally, I firmly believe that stude"
type textarea "x"
type textarea "Personally, I firmly believe that studen"
type textarea "x"
type textarea "Personally, I firmly believe that student"
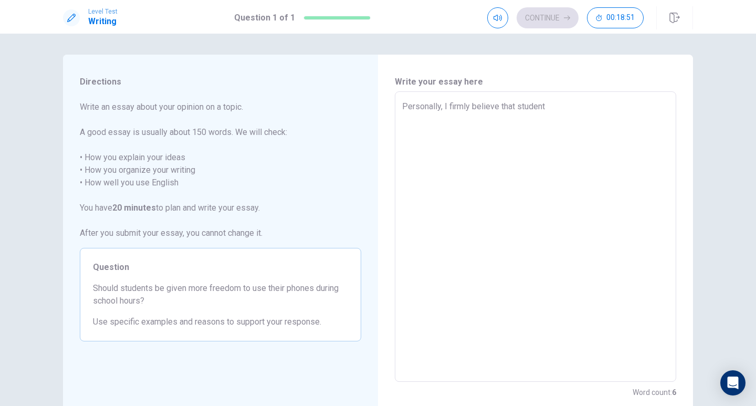
type textarea "x"
type textarea "Personally, I firmly believe that students"
type textarea "x"
type textarea "Personally, I firmly believe that students"
type textarea "x"
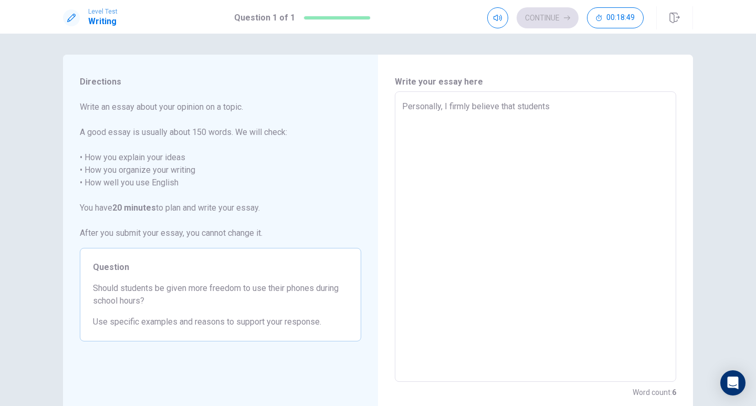
type textarea "Personally, I firmly believe that students s"
type textarea "x"
type textarea "Personally, I firmly believe that students sh"
type textarea "x"
type textarea "Personally, I firmly believe that students sho"
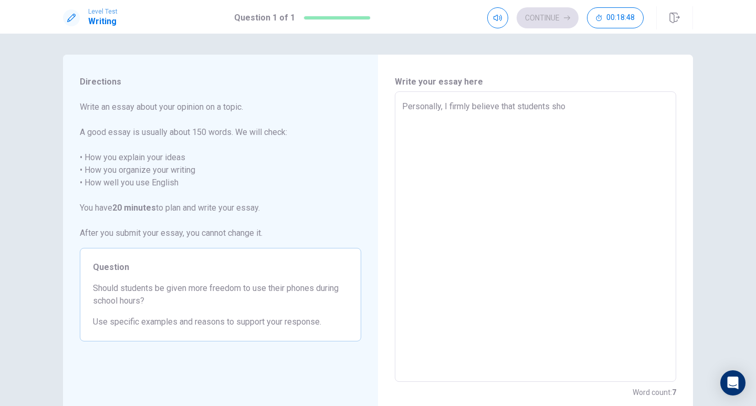
type textarea "x"
type textarea "Personally, I firmly believe that students shou"
type textarea "x"
type textarea "Personally, I firmly believe that students shoul"
type textarea "x"
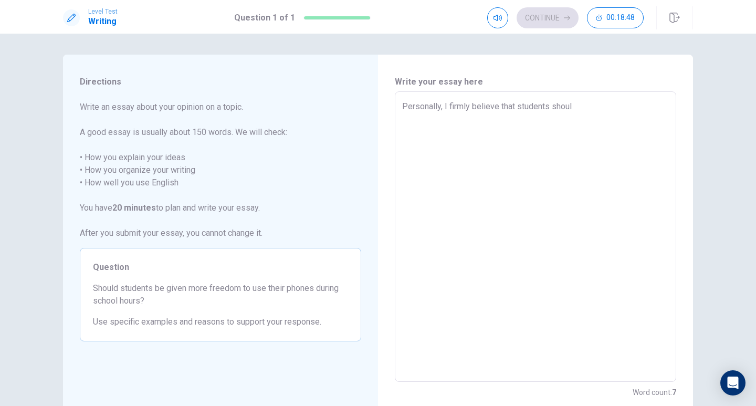
type textarea "Personally, I firmly believe that students should"
type textarea "x"
type textarea "Personally, I firmly believe that students should"
type textarea "x"
type textarea "Personally, I firmly believe that students should n"
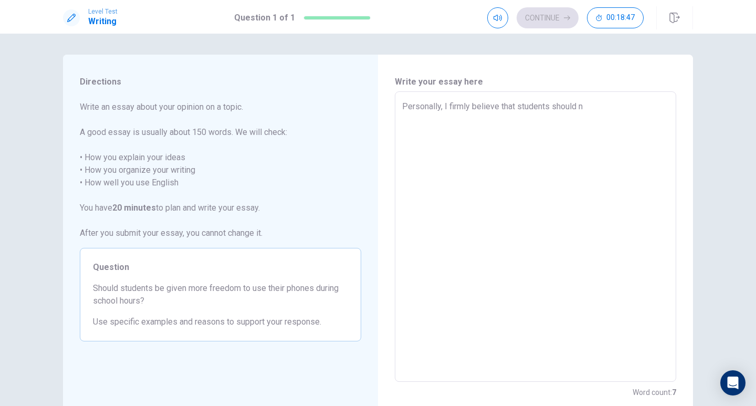
type textarea "x"
type textarea "Personally, I firmly believe that students should no"
type textarea "x"
type textarea "Personally, I firmly believe that students should not"
type textarea "x"
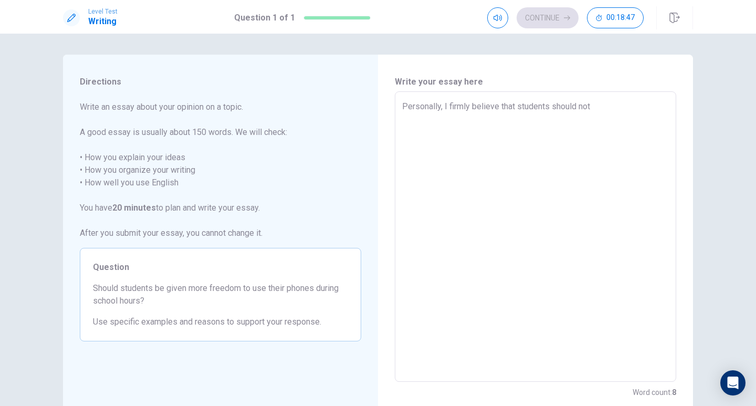
type textarea "Personally, I firmly believe that students should not"
type textarea "x"
type textarea "Personally, I firmly believe that students should not b"
type textarea "x"
type textarea "Personally, I firmly believe that students should not be"
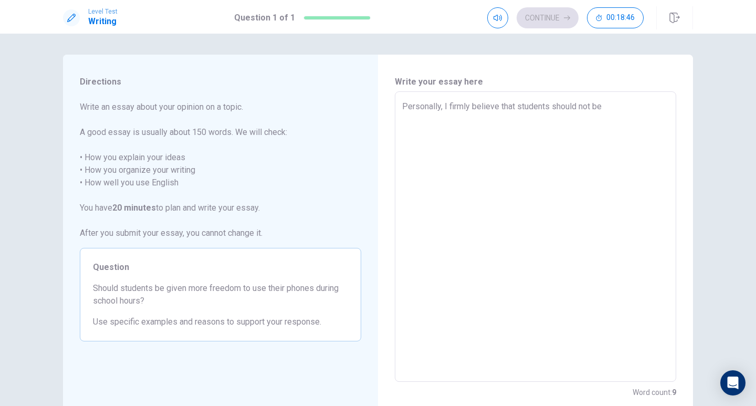
type textarea "x"
type textarea "Personally, I firmly believe that students should not be"
type textarea "x"
type textarea "Personally, I firmly believe that students should not be g"
type textarea "x"
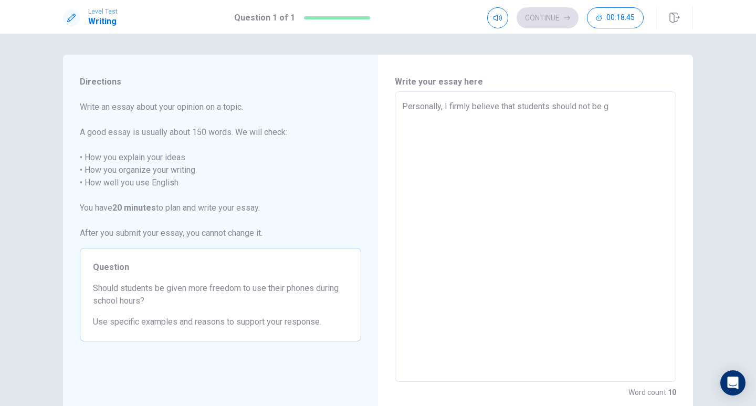
type textarea "Personally, I firmly believe that students should not be gi"
type textarea "x"
type textarea "Personally, I firmly believe that students should not be giv"
type textarea "x"
type textarea "Personally, I firmly believe that students should not be give"
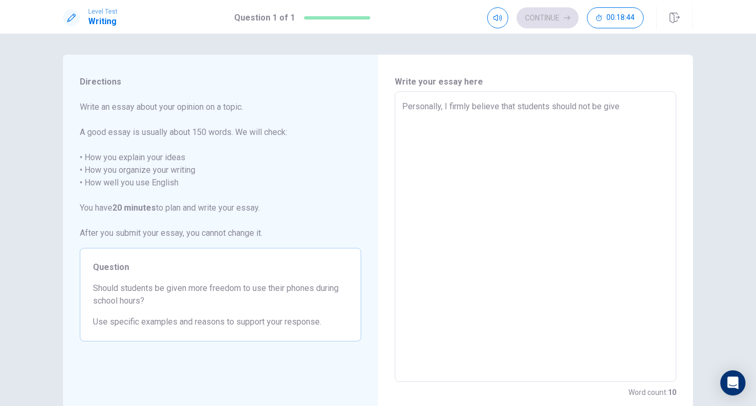
type textarea "x"
type textarea "Personally, I firmly believe that students should not be given"
type textarea "x"
type textarea "Personally, I firmly believe that students should not be given"
type textarea "x"
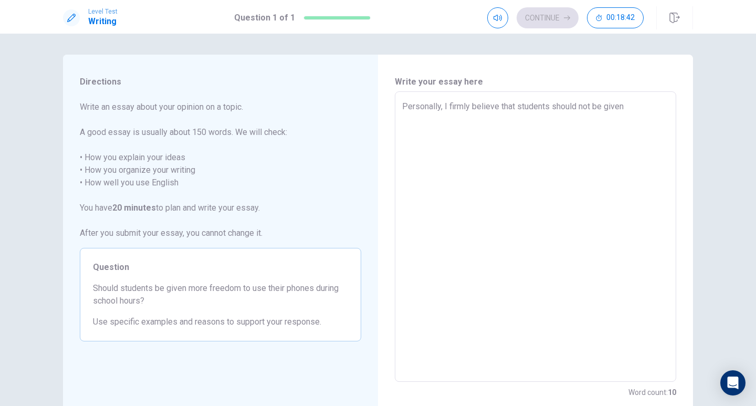
type textarea "Personally, I firmly believe that students should not be given m"
type textarea "x"
type textarea "Personally, I firmly believe that students should not be given mo"
type textarea "x"
type textarea "Personally, I firmly believe that students should not be given mor"
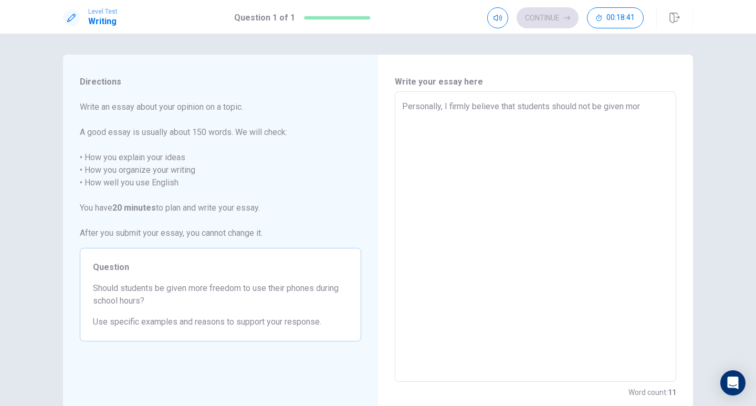
type textarea "x"
type textarea "Personally, I firmly believe that students should not be given more"
type textarea "x"
type textarea "Personally, I firmly believe that students should not be given more"
type textarea "x"
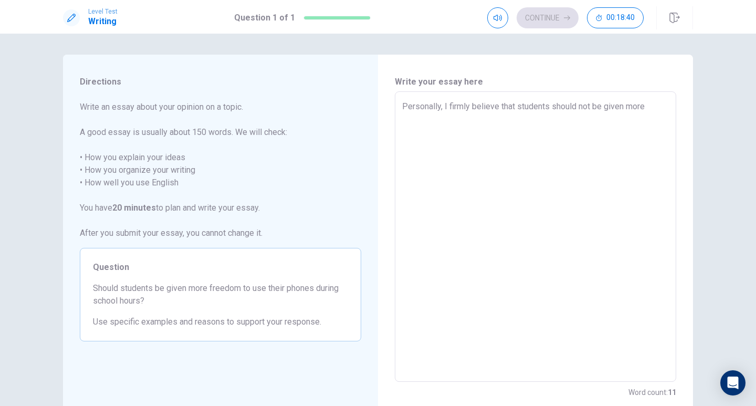
type textarea "Personally, I firmly believe that students should not be given more f"
type textarea "x"
type textarea "Personally, I firmly believe that students should not be given more fr"
type textarea "x"
type textarea "Personally, I firmly believe that students should not be given more fre"
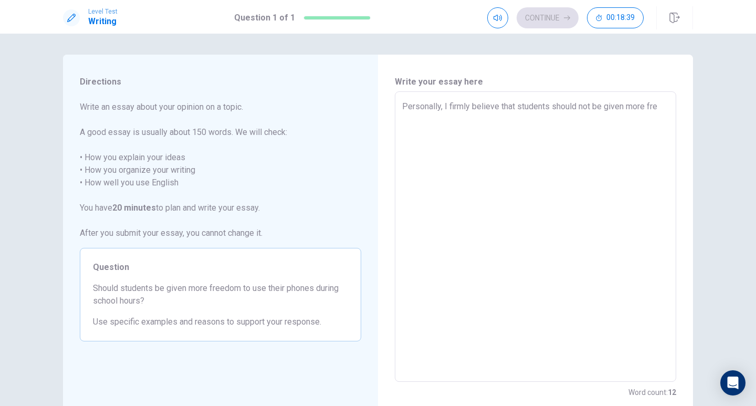
type textarea "x"
type textarea "Personally, I firmly believe that students should not be given more free"
type textarea "x"
type textarea "Personally, I firmly believe that students should not be given more freed"
type textarea "x"
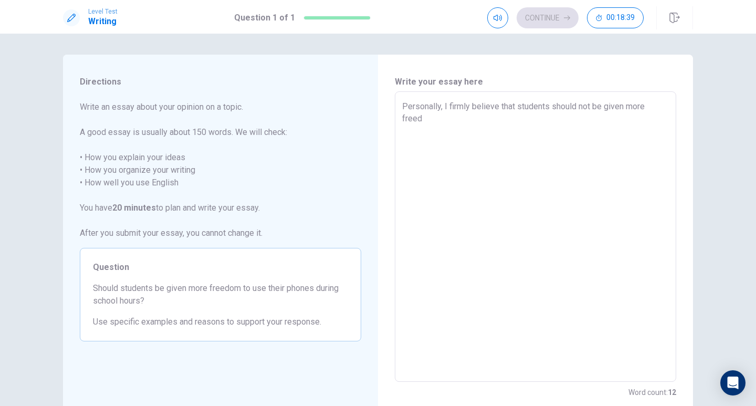
type textarea "Personally, I firmly believe that students should not be given more freedo"
type textarea "x"
type textarea "Personally, I firmly believe that students should not be given more freedom"
type textarea "x"
type textarea "Personally, I firmly believe that students should not be given more freedom"
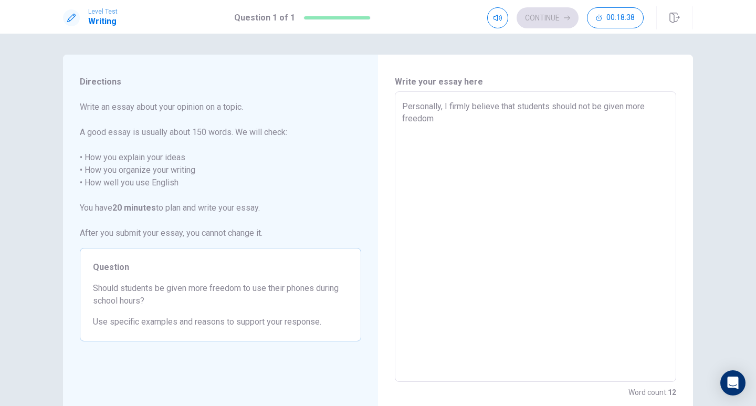
type textarea "x"
type textarea "Personally, I firmly believe that students should not be given more freedom t"
type textarea "x"
type textarea "Personally, I firmly believe that students should not be given more freedom to"
type textarea "x"
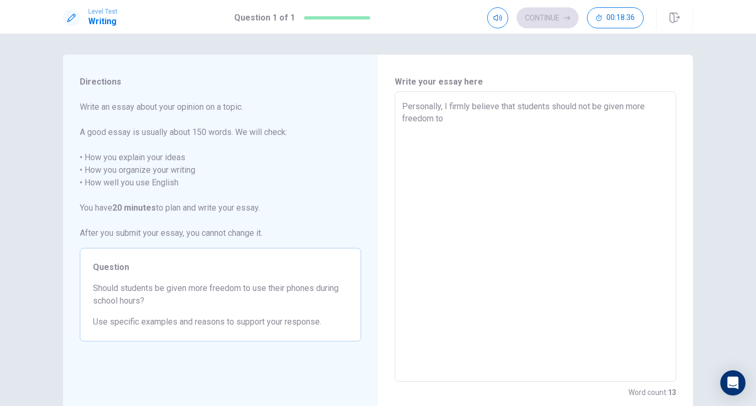
type textarea "Personally, I firmly believe that students should not be given more freedom to"
type textarea "x"
type textarea "Personally, I firmly believe that students should not be given more freedom to s"
type textarea "x"
type textarea "Personally, I firmly believe that students should not be given more freedom to …"
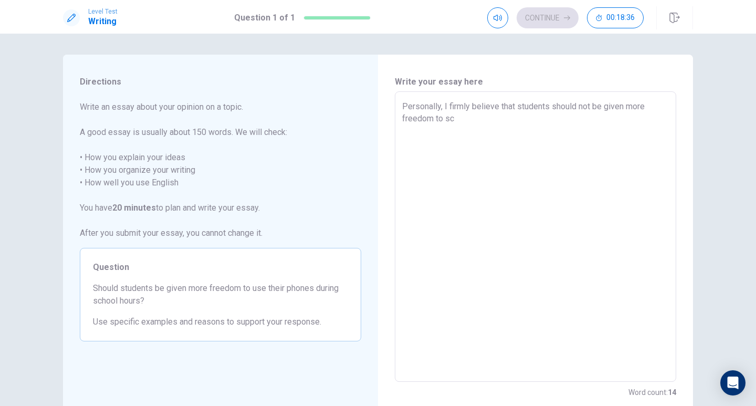
type textarea "x"
type textarea "Personally, I firmly believe that students should not be given more freedom to …"
type textarea "x"
type textarea "Personally, I firmly believe that students should not be given more freedom to …"
type textarea "x"
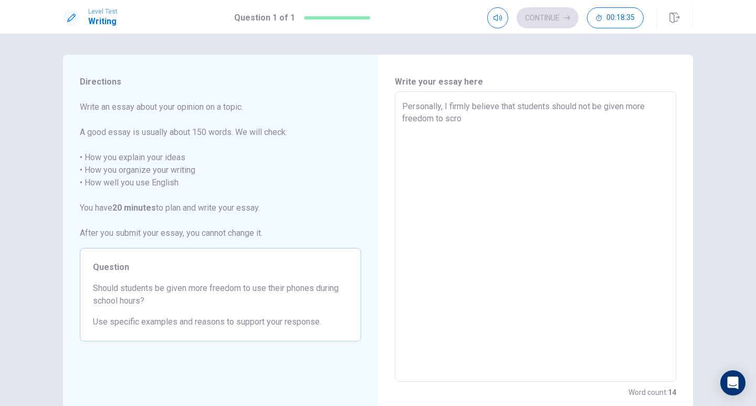
type textarea "Personally, I firmly believe that students should not be given more freedom to …"
type textarea "x"
type textarea "Personally, I firmly believe that students should not be given more freedom to …"
type textarea "x"
type textarea "Personally, I firmly believe that students should not be given more freedom to …"
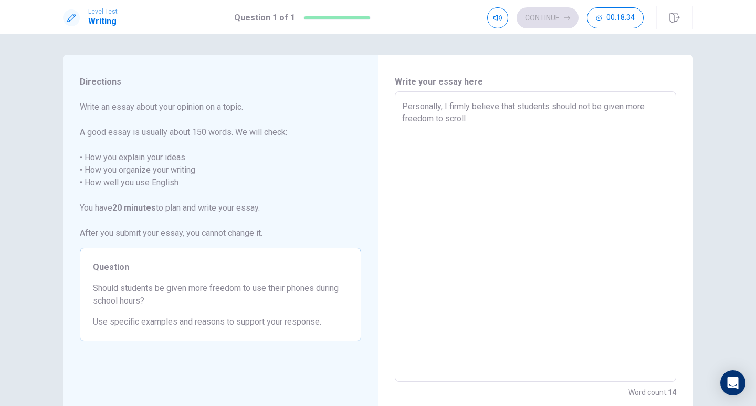
type textarea "x"
type textarea "Personally, I firmly believe that students should not be given more freedom to …"
type textarea "x"
type textarea "Personally, I firmly believe that students should not be given more freedom to …"
type textarea "x"
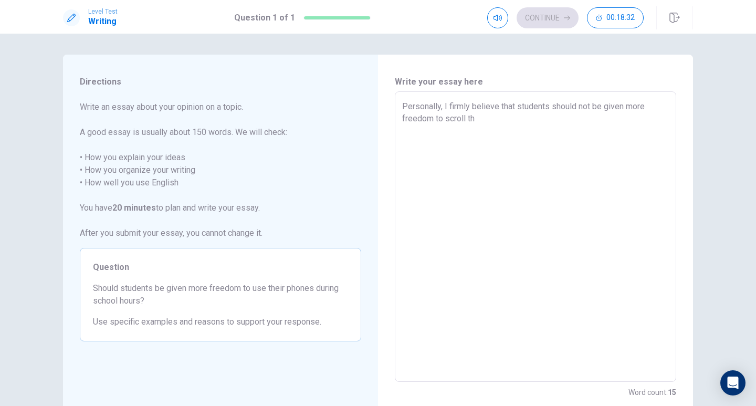
type textarea "Personally, I firmly believe that students should not be given more freedom to …"
type textarea "x"
type textarea "Personally, I firmly believe that students should not be given more freedom to …"
type textarea "x"
type textarea "Personally, I firmly believe that students should not be given more freedom to …"
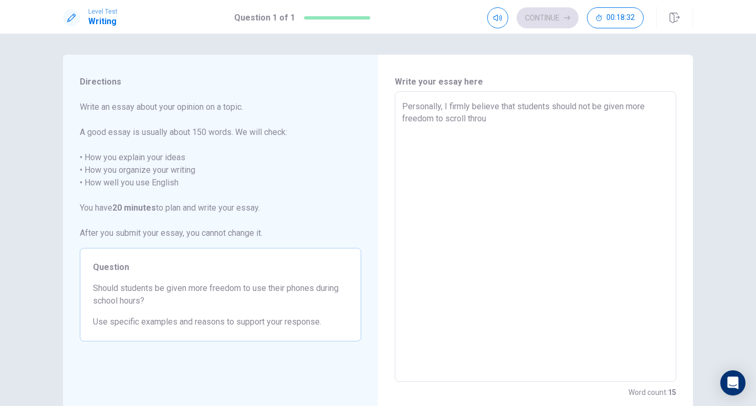
type textarea "x"
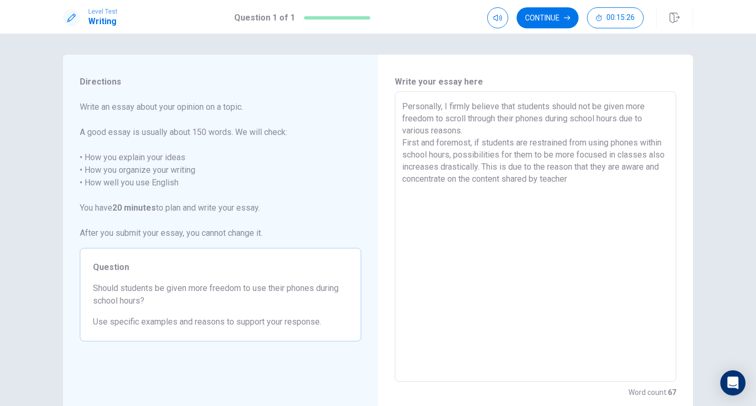
click at [664, 166] on textarea "Personally, I firmly believe that students should not be given more freedom to …" at bounding box center [535, 236] width 267 height 273
click at [621, 176] on textarea "Personally, I firmly believe that students should not be given more freedom to …" at bounding box center [535, 236] width 267 height 273
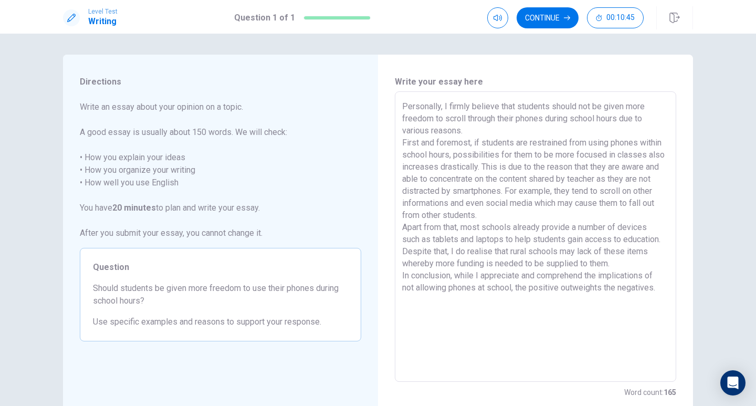
click at [440, 106] on textarea "Personally, I firmly believe that students should not be given more freedom to …" at bounding box center [535, 236] width 267 height 273
click at [440, 104] on textarea "Personally, I firmly believe that students should not be given more freedom to …" at bounding box center [535, 236] width 267 height 273
click at [432, 104] on textarea "Persona I firmly believe that students should not be given more freedom to scro…" at bounding box center [535, 236] width 267 height 273
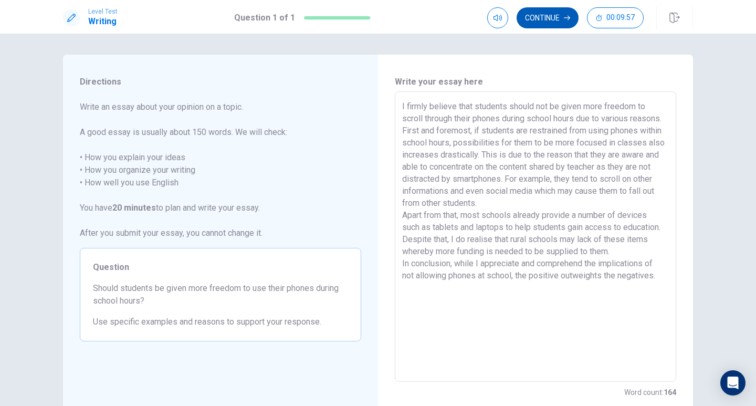
click at [543, 14] on button "Continue" at bounding box center [548, 17] width 62 height 21
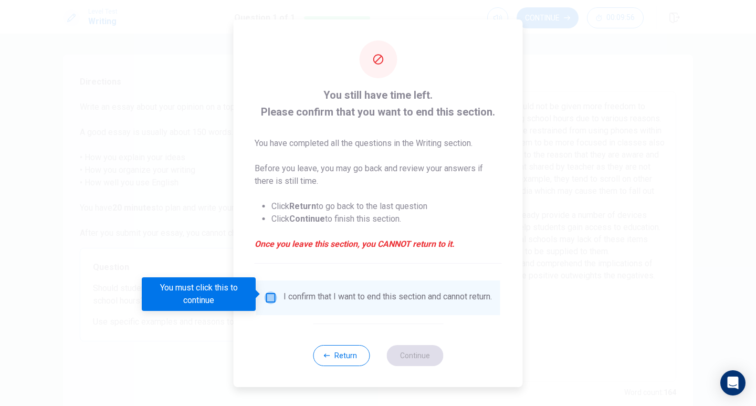
click at [269, 291] on input "You must click this to continue" at bounding box center [271, 297] width 13 height 13
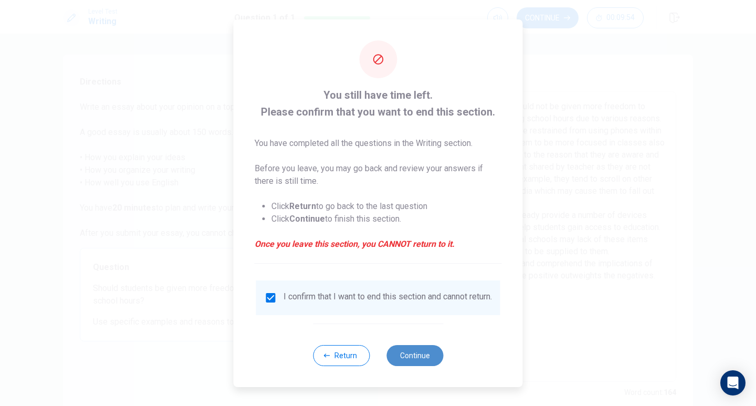
click at [417, 355] on button "Continue" at bounding box center [414, 355] width 57 height 21
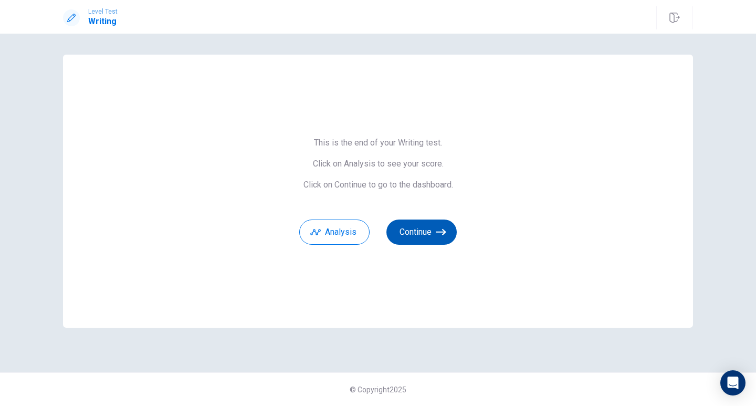
click at [415, 236] on button "Continue" at bounding box center [421, 231] width 70 height 25
